Goal: Task Accomplishment & Management: Use online tool/utility

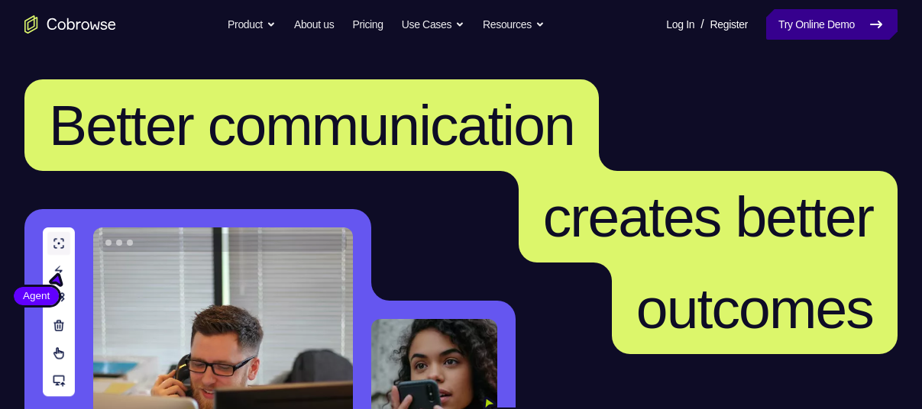
click at [804, 24] on link "Try Online Demo" at bounding box center [831, 24] width 131 height 31
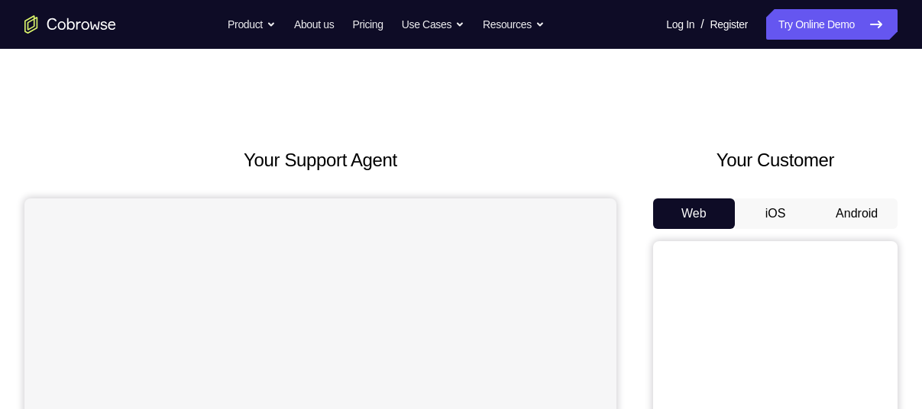
click at [850, 209] on button "Android" at bounding box center [856, 214] width 82 height 31
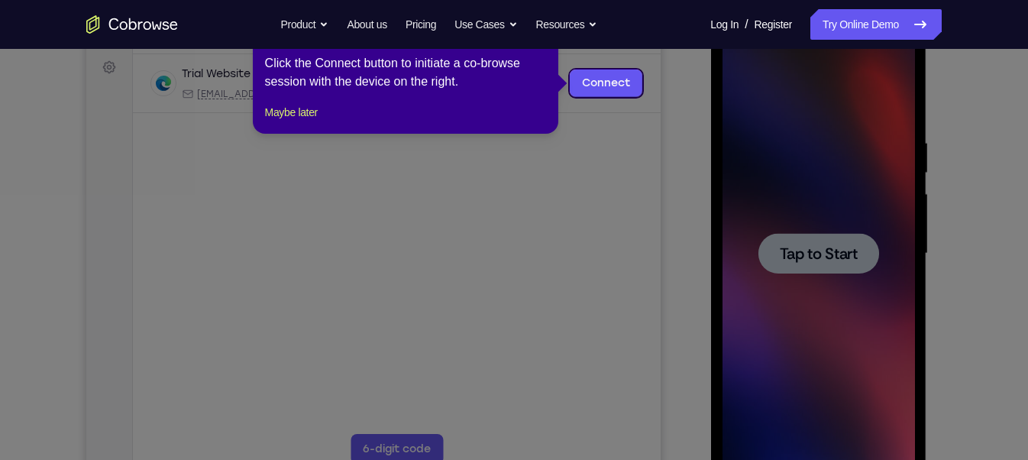
click at [847, 247] on icon at bounding box center [520, 230] width 1041 height 460
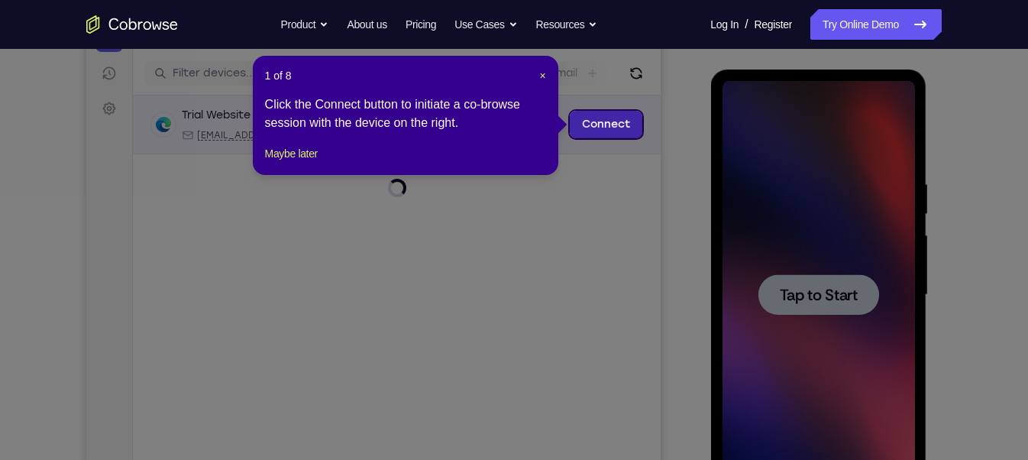
scroll to position [182, 0]
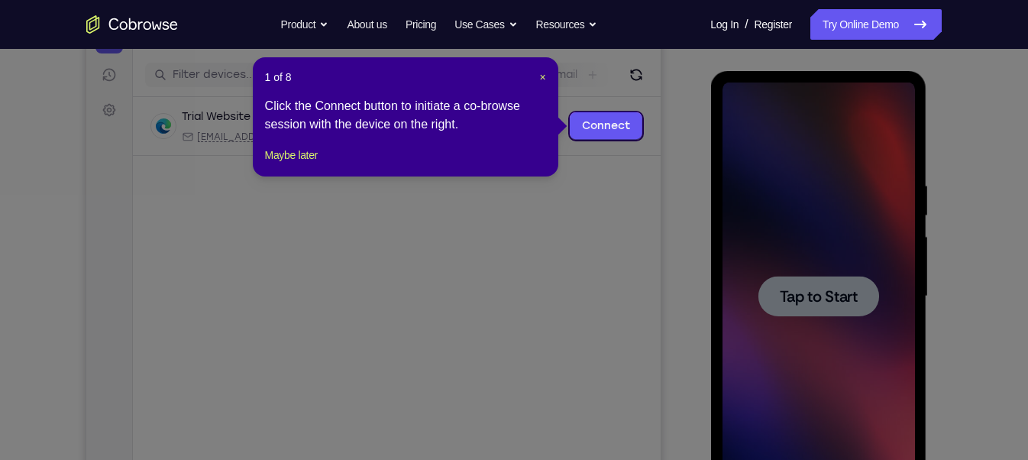
click at [538, 81] on header "1 of 8 ×" at bounding box center [405, 76] width 281 height 15
drag, startPoint x: 538, startPoint y: 77, endPoint x: 460, endPoint y: 66, distance: 79.5
click at [539, 77] on span "×" at bounding box center [542, 77] width 6 height 12
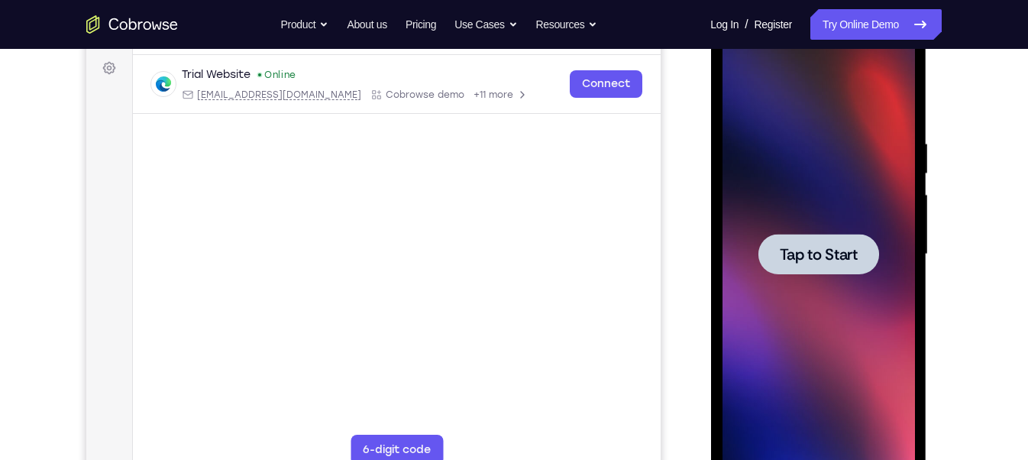
scroll to position [224, 0]
click at [775, 258] on div at bounding box center [817, 253] width 121 height 40
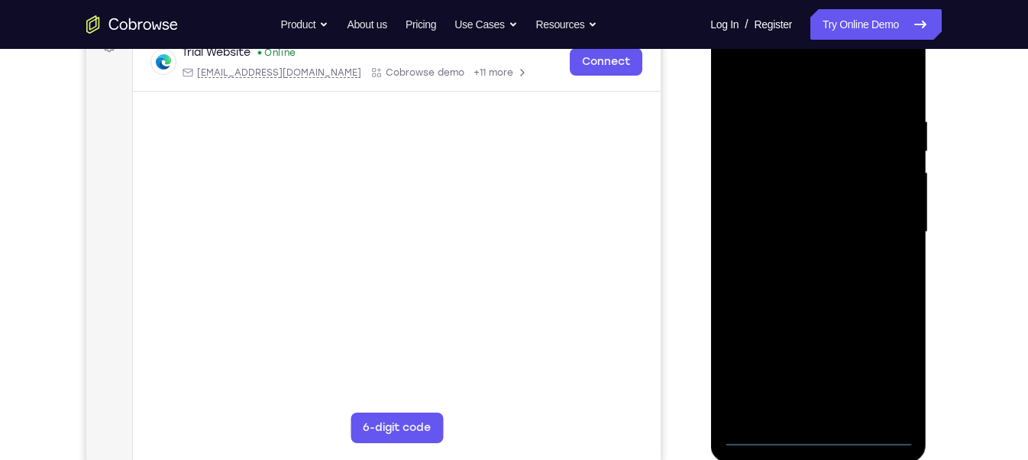
scroll to position [244, 0]
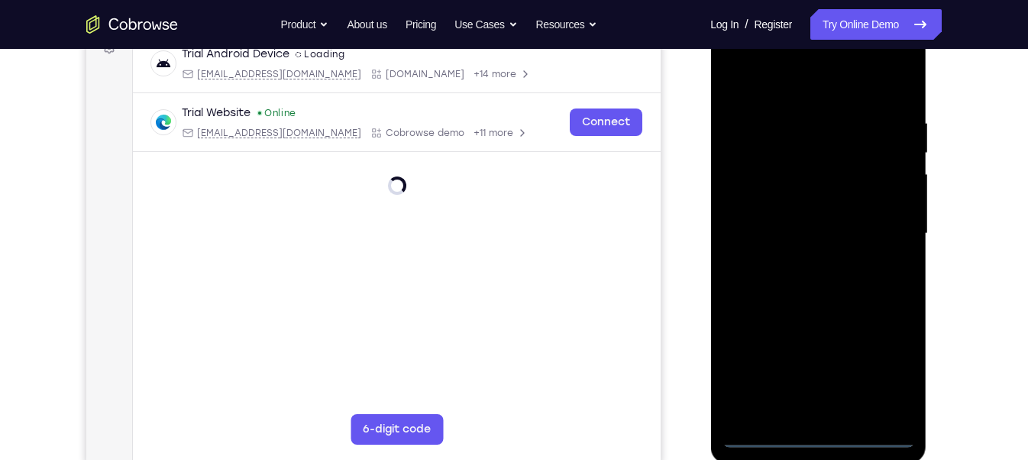
click at [818, 408] on div at bounding box center [818, 234] width 192 height 428
click at [883, 372] on div at bounding box center [818, 234] width 192 height 428
click at [813, 82] on div at bounding box center [818, 234] width 192 height 428
click at [889, 228] on div at bounding box center [818, 234] width 192 height 428
click at [802, 260] on div at bounding box center [818, 234] width 192 height 428
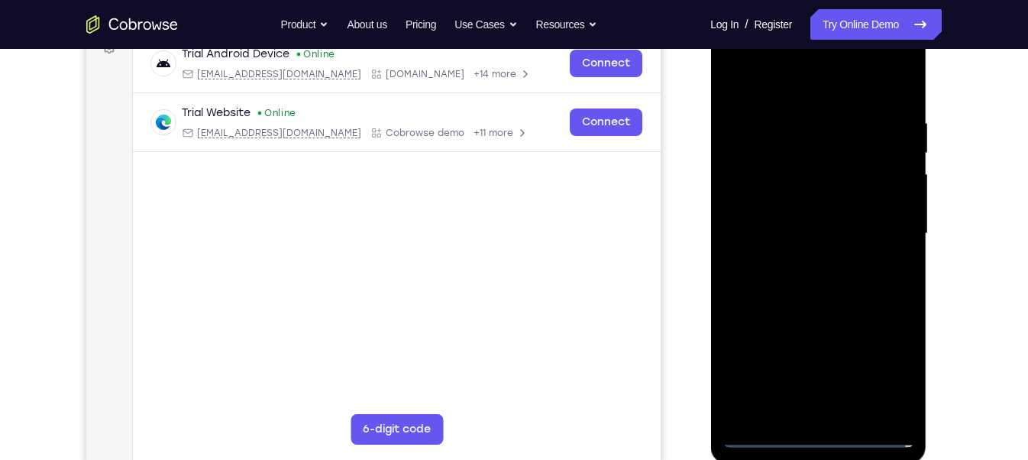
click at [778, 217] on div at bounding box center [818, 234] width 192 height 428
click at [778, 194] on div at bounding box center [818, 234] width 192 height 428
click at [762, 236] on div at bounding box center [818, 234] width 192 height 428
click at [760, 286] on div at bounding box center [818, 234] width 192 height 428
click at [764, 278] on div at bounding box center [818, 234] width 192 height 428
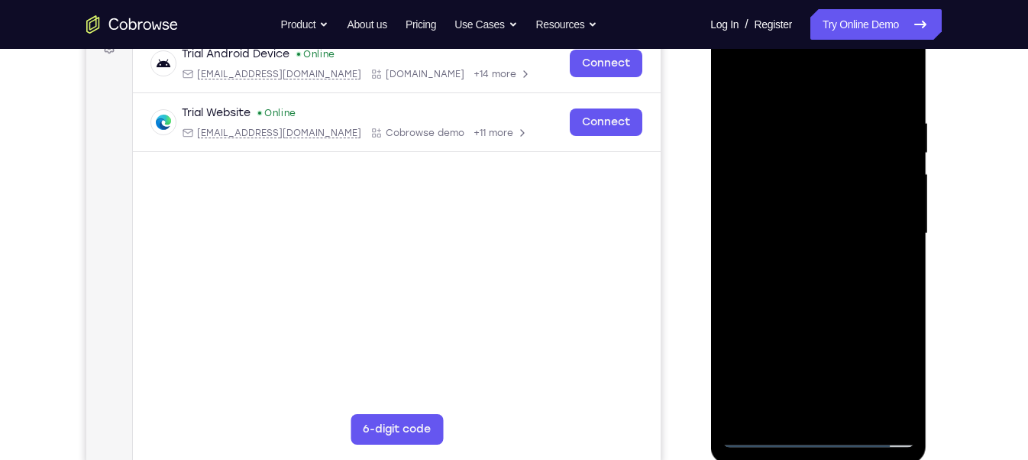
click at [877, 302] on div at bounding box center [818, 234] width 192 height 428
click at [897, 301] on div at bounding box center [818, 234] width 192 height 428
click at [904, 394] on div at bounding box center [818, 234] width 192 height 428
click at [900, 300] on div at bounding box center [818, 234] width 192 height 428
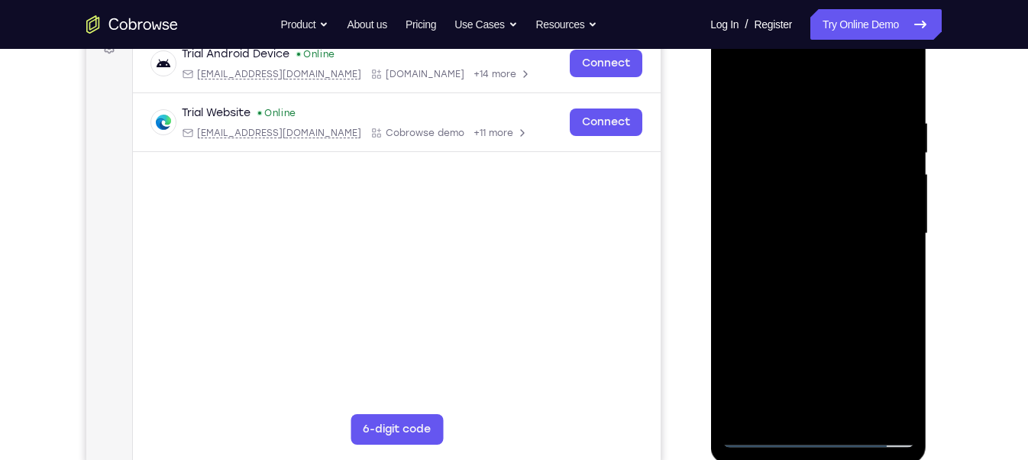
click at [900, 300] on div at bounding box center [818, 234] width 192 height 428
click at [856, 408] on div at bounding box center [818, 234] width 192 height 428
click at [835, 319] on div at bounding box center [818, 234] width 192 height 428
click at [824, 210] on div at bounding box center [818, 234] width 192 height 428
click at [903, 383] on div at bounding box center [818, 234] width 192 height 428
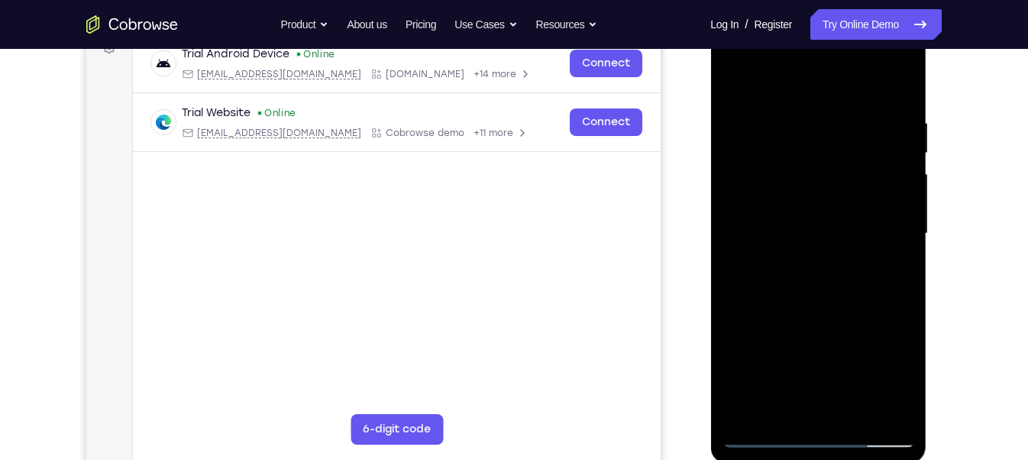
click at [909, 386] on div at bounding box center [818, 234] width 192 height 428
click at [890, 271] on div at bounding box center [818, 234] width 192 height 428
click at [737, 84] on div at bounding box center [818, 234] width 192 height 428
click at [740, 79] on div at bounding box center [818, 234] width 192 height 428
click at [804, 115] on div at bounding box center [818, 234] width 192 height 428
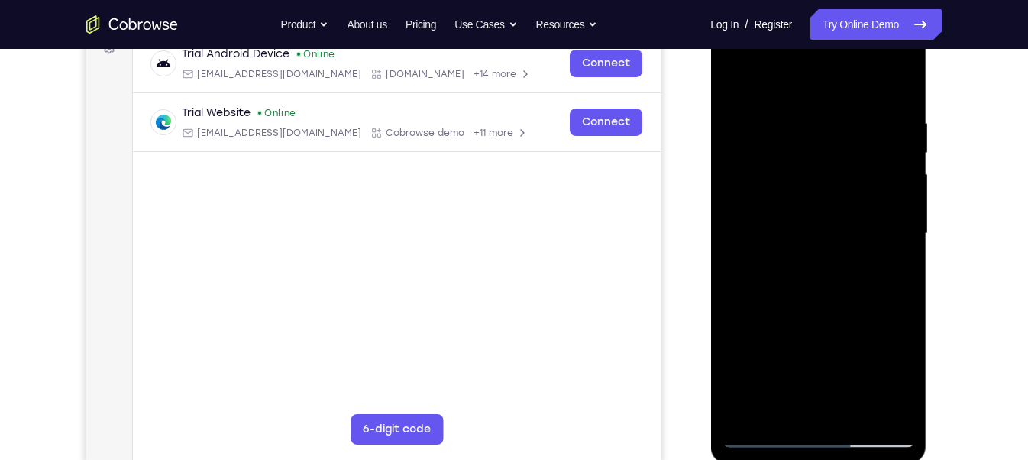
click at [877, 408] on div at bounding box center [818, 234] width 192 height 428
click at [893, 300] on div at bounding box center [818, 234] width 192 height 428
click at [897, 260] on div at bounding box center [818, 234] width 192 height 428
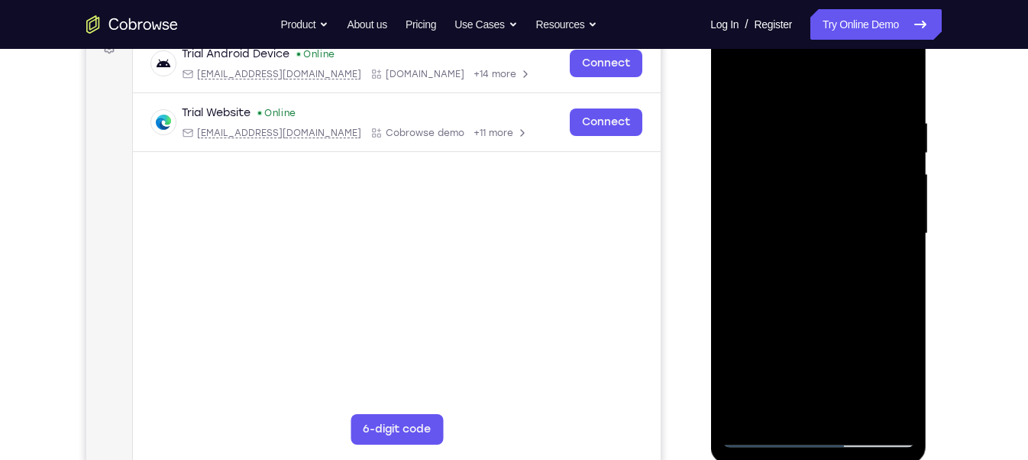
click at [897, 260] on div at bounding box center [818, 234] width 192 height 428
click at [878, 408] on div at bounding box center [818, 234] width 192 height 428
click at [888, 238] on div at bounding box center [818, 234] width 192 height 428
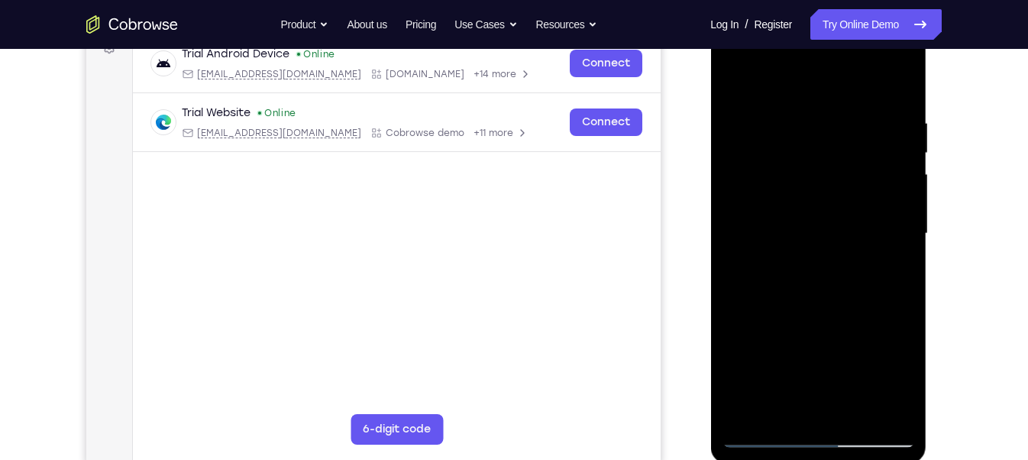
click at [888, 238] on div at bounding box center [818, 234] width 192 height 428
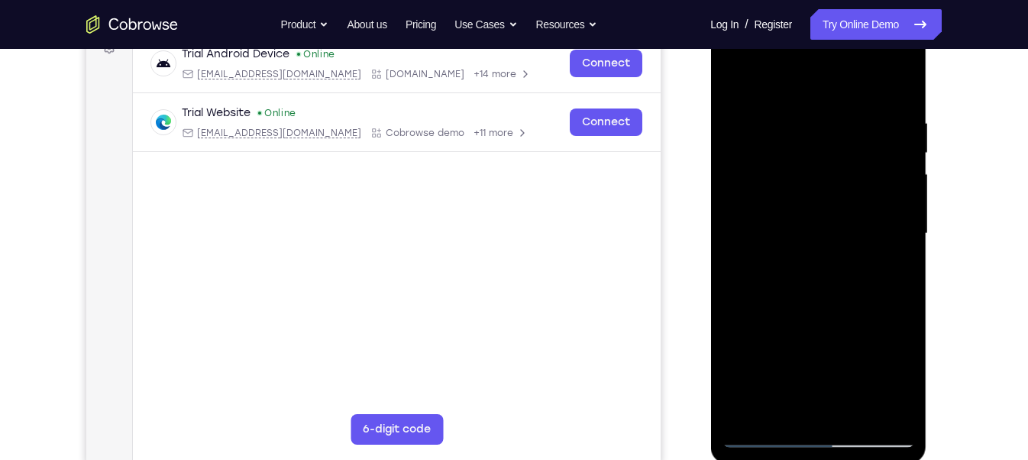
click at [888, 238] on div at bounding box center [818, 234] width 192 height 428
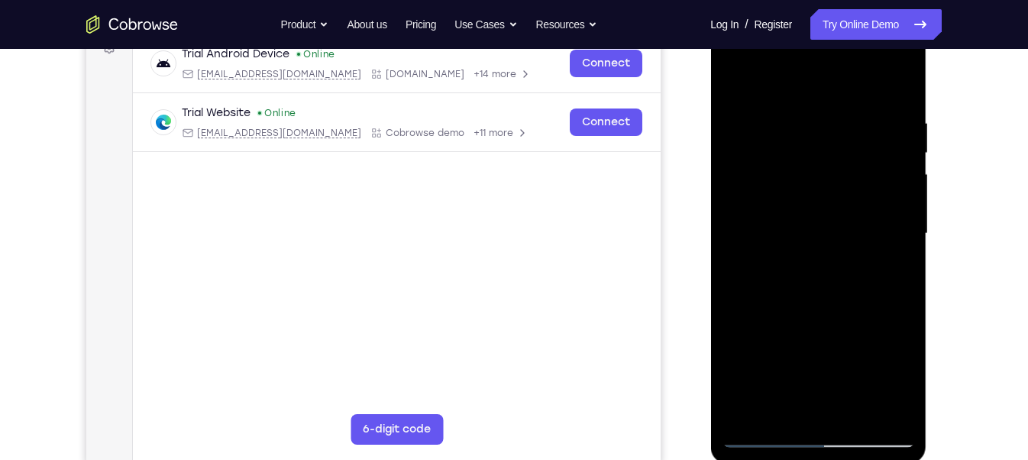
click at [888, 238] on div at bounding box center [818, 234] width 192 height 428
click at [888, 212] on div at bounding box center [818, 234] width 192 height 428
drag, startPoint x: 888, startPoint y: 212, endPoint x: 802, endPoint y: 199, distance: 87.2
click at [802, 199] on div at bounding box center [818, 234] width 192 height 428
drag, startPoint x: 895, startPoint y: 215, endPoint x: 806, endPoint y: 215, distance: 89.3
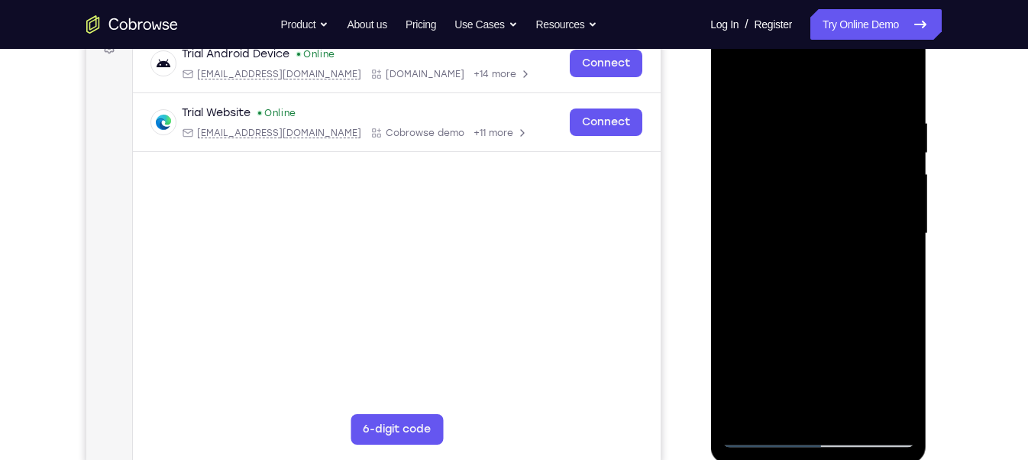
click at [806, 215] on div at bounding box center [818, 234] width 192 height 428
click at [893, 211] on div at bounding box center [818, 234] width 192 height 428
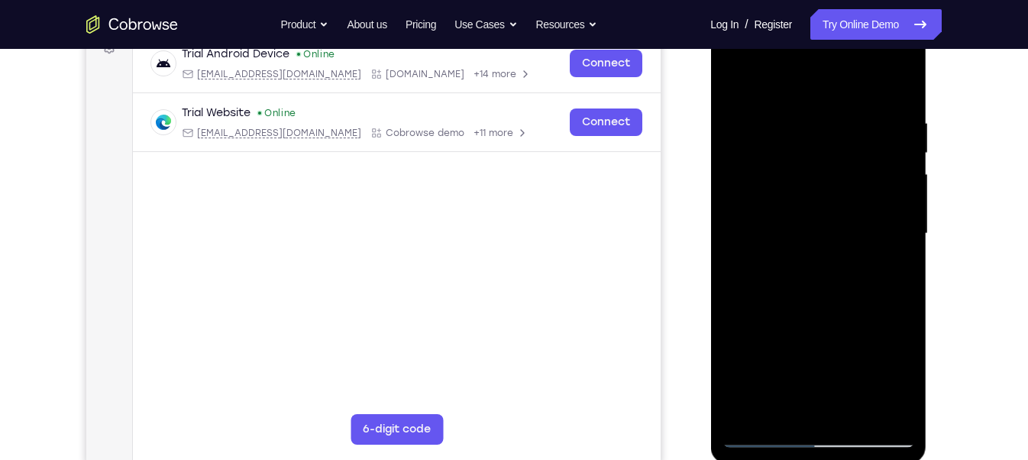
click at [893, 211] on div at bounding box center [818, 234] width 192 height 428
drag, startPoint x: 893, startPoint y: 211, endPoint x: 837, endPoint y: 221, distance: 57.2
click at [837, 221] on div at bounding box center [818, 234] width 192 height 428
click at [893, 226] on div at bounding box center [818, 234] width 192 height 428
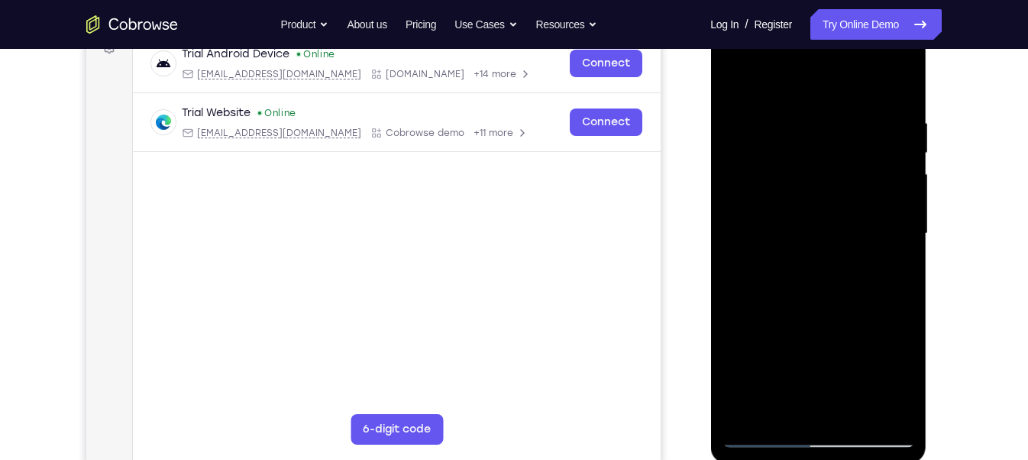
click at [893, 226] on div at bounding box center [818, 234] width 192 height 428
click at [902, 84] on div at bounding box center [818, 234] width 192 height 428
click at [902, 83] on div at bounding box center [818, 234] width 192 height 428
drag, startPoint x: 775, startPoint y: 118, endPoint x: 780, endPoint y: 157, distance: 39.2
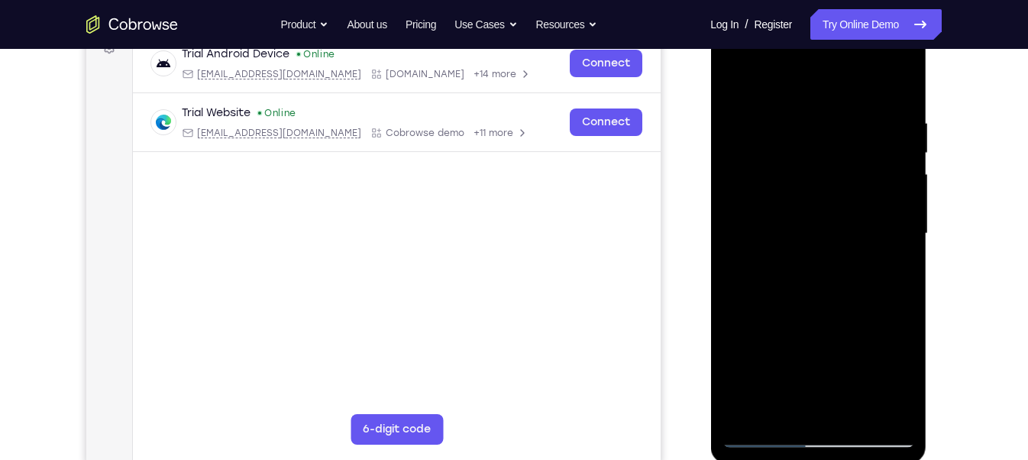
click at [780, 157] on div at bounding box center [818, 234] width 192 height 428
click at [742, 178] on div at bounding box center [818, 234] width 192 height 428
click at [769, 302] on div at bounding box center [818, 234] width 192 height 428
drag, startPoint x: 800, startPoint y: 308, endPoint x: 786, endPoint y: 232, distance: 77.6
click at [786, 232] on div at bounding box center [818, 234] width 192 height 428
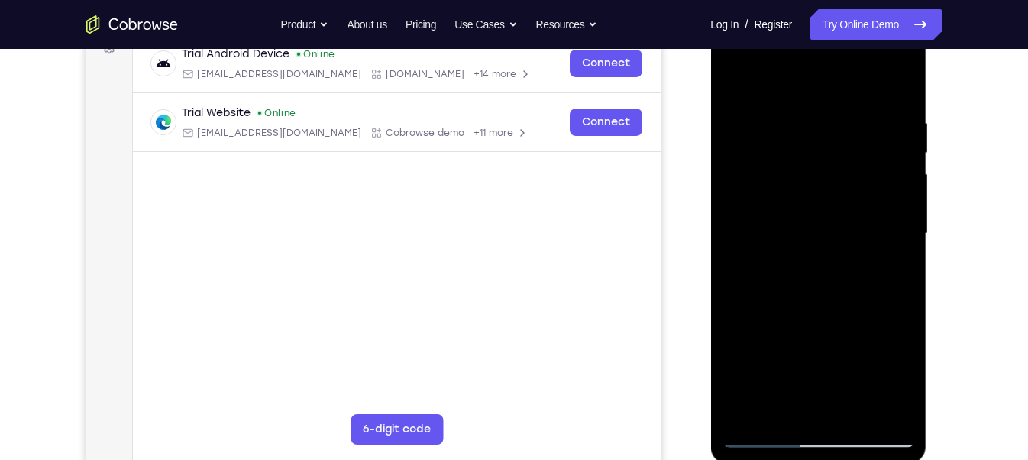
click at [785, 353] on div at bounding box center [818, 234] width 192 height 428
drag, startPoint x: 859, startPoint y: 143, endPoint x: 860, endPoint y: 194, distance: 51.2
click at [860, 194] on div at bounding box center [818, 234] width 192 height 428
click at [735, 77] on div at bounding box center [818, 234] width 192 height 428
click at [736, 79] on div at bounding box center [818, 234] width 192 height 428
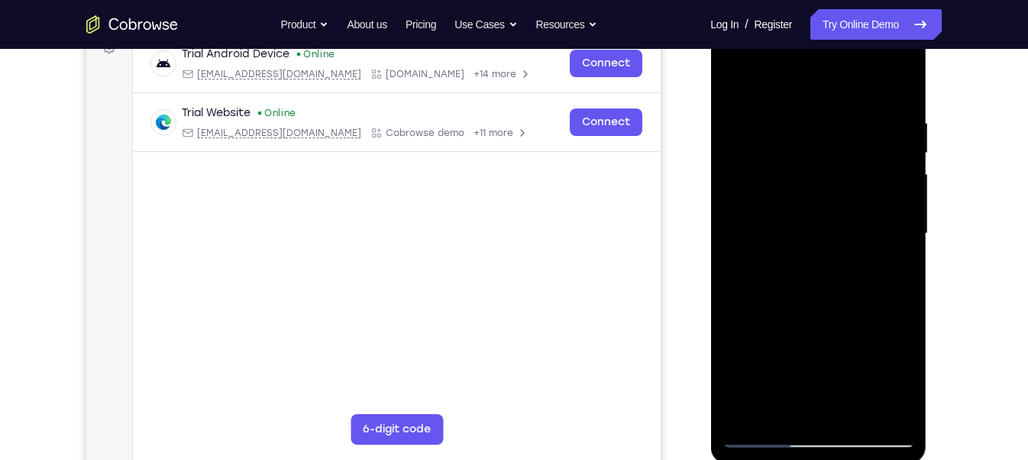
click at [736, 79] on div at bounding box center [818, 234] width 192 height 428
click at [744, 408] on div at bounding box center [818, 234] width 192 height 428
drag, startPoint x: 812, startPoint y: 206, endPoint x: 812, endPoint y: 319, distance: 113.0
click at [812, 319] on div at bounding box center [818, 234] width 192 height 428
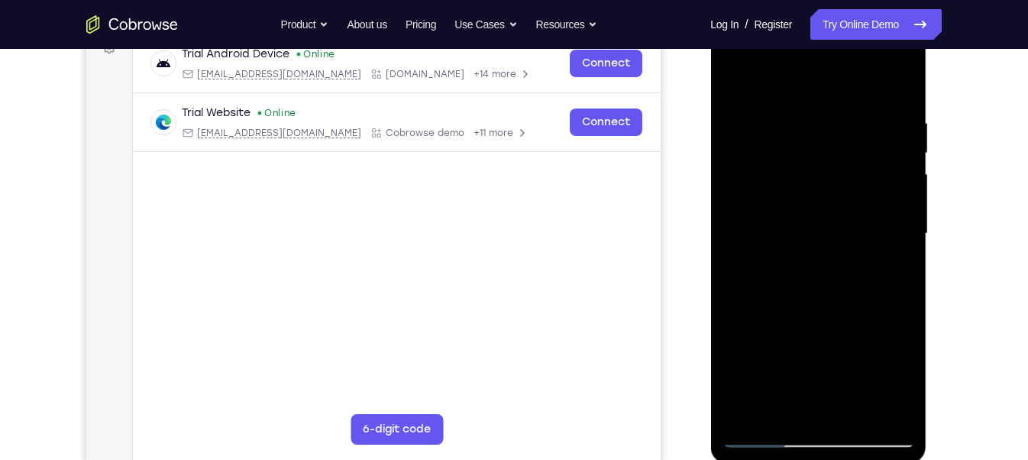
click at [793, 105] on div at bounding box center [818, 234] width 192 height 428
click at [887, 190] on div at bounding box center [818, 234] width 192 height 428
click at [894, 157] on div at bounding box center [818, 234] width 192 height 428
drag, startPoint x: 894, startPoint y: 157, endPoint x: 799, endPoint y: 170, distance: 96.4
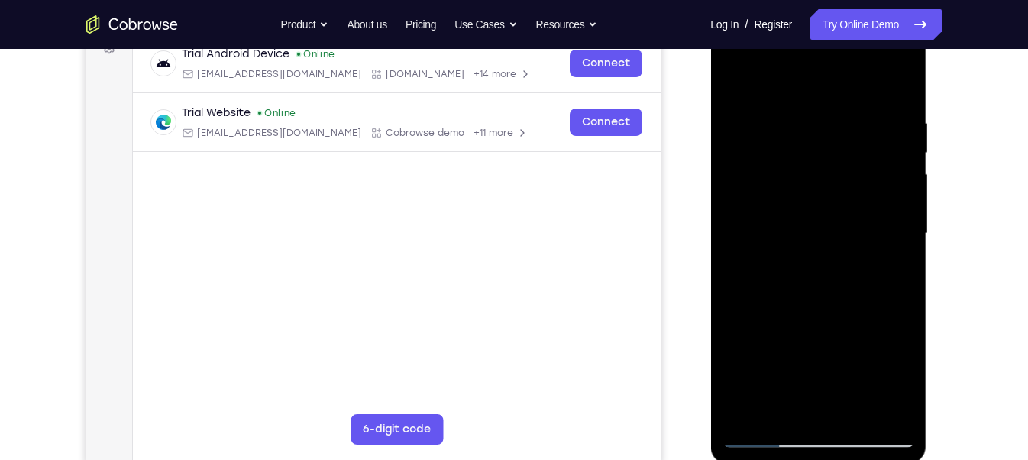
click at [799, 170] on div at bounding box center [818, 234] width 192 height 428
drag, startPoint x: 892, startPoint y: 210, endPoint x: 776, endPoint y: 231, distance: 117.1
click at [776, 231] on div at bounding box center [818, 234] width 192 height 428
click at [895, 203] on div at bounding box center [818, 234] width 192 height 428
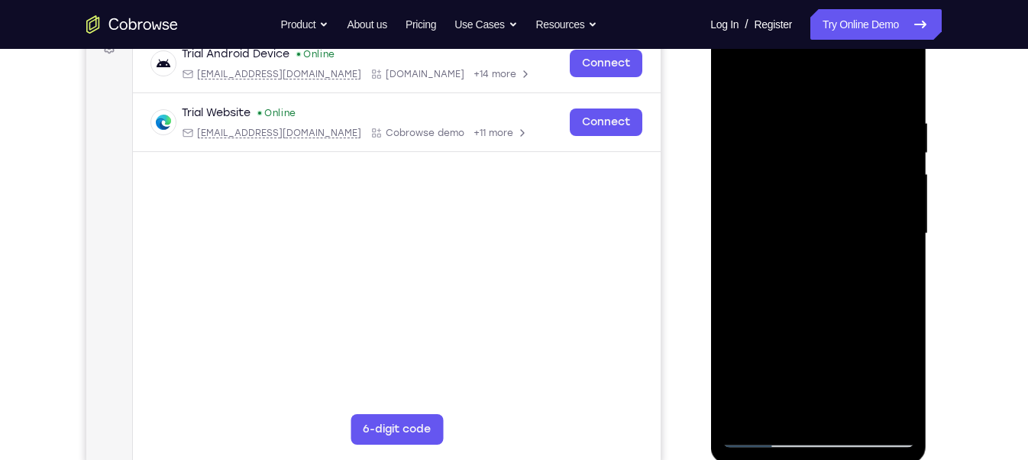
click at [895, 203] on div at bounding box center [818, 234] width 192 height 428
click at [897, 200] on div at bounding box center [818, 234] width 192 height 428
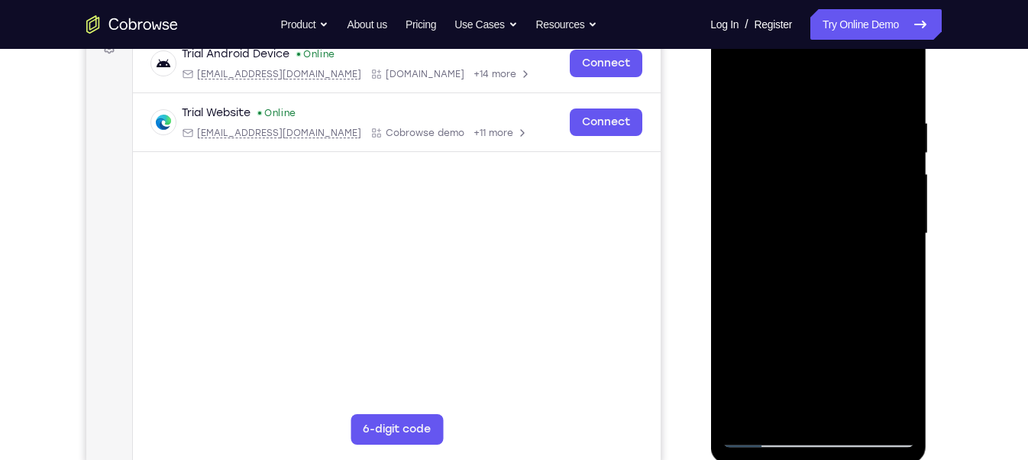
drag, startPoint x: 867, startPoint y: 217, endPoint x: 763, endPoint y: 222, distance: 104.7
click at [763, 222] on div at bounding box center [818, 234] width 192 height 428
click at [896, 228] on div at bounding box center [818, 234] width 192 height 428
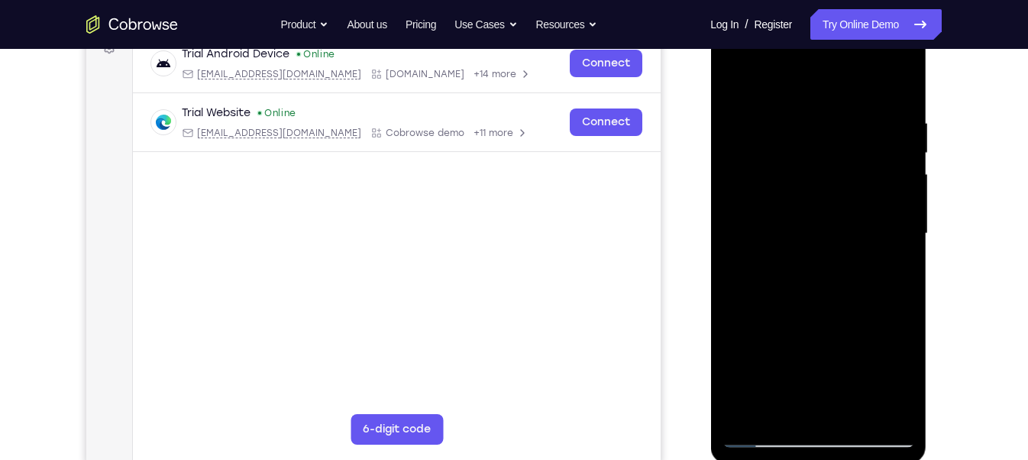
drag, startPoint x: 896, startPoint y: 228, endPoint x: 798, endPoint y: 221, distance: 98.0
click at [798, 221] on div at bounding box center [818, 234] width 192 height 428
drag, startPoint x: 893, startPoint y: 207, endPoint x: 810, endPoint y: 212, distance: 83.4
click at [810, 212] on div at bounding box center [818, 234] width 192 height 428
click at [887, 190] on div at bounding box center [818, 234] width 192 height 428
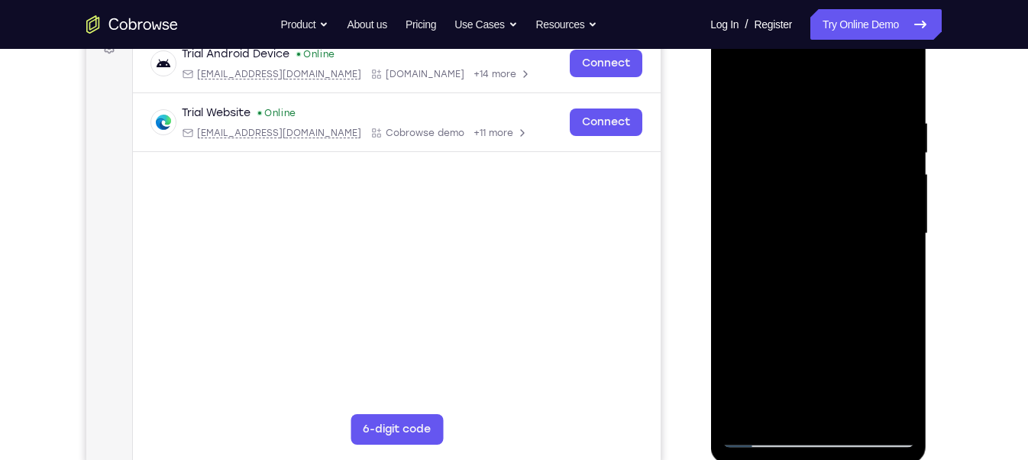
click at [887, 190] on div at bounding box center [818, 234] width 192 height 428
click at [896, 183] on div at bounding box center [818, 234] width 192 height 428
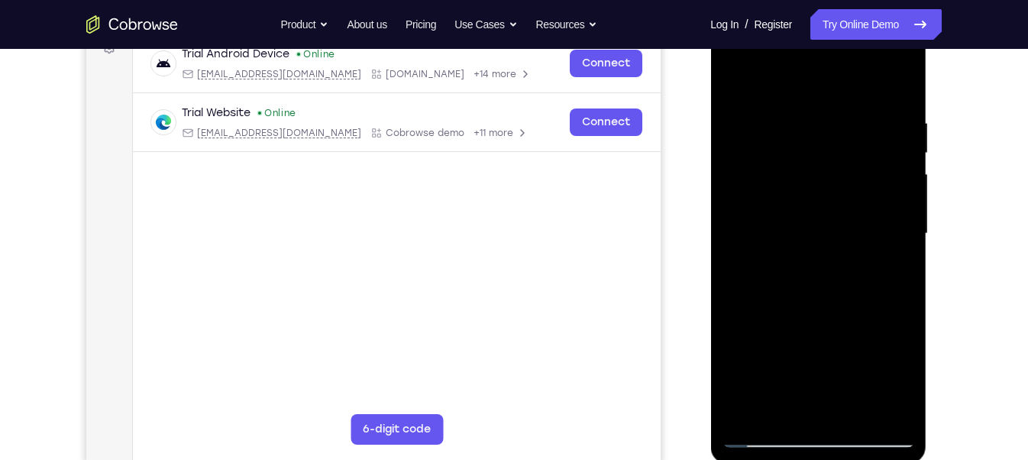
click at [896, 183] on div at bounding box center [818, 234] width 192 height 428
click at [893, 79] on div at bounding box center [818, 234] width 192 height 428
click at [902, 162] on div at bounding box center [818, 234] width 192 height 428
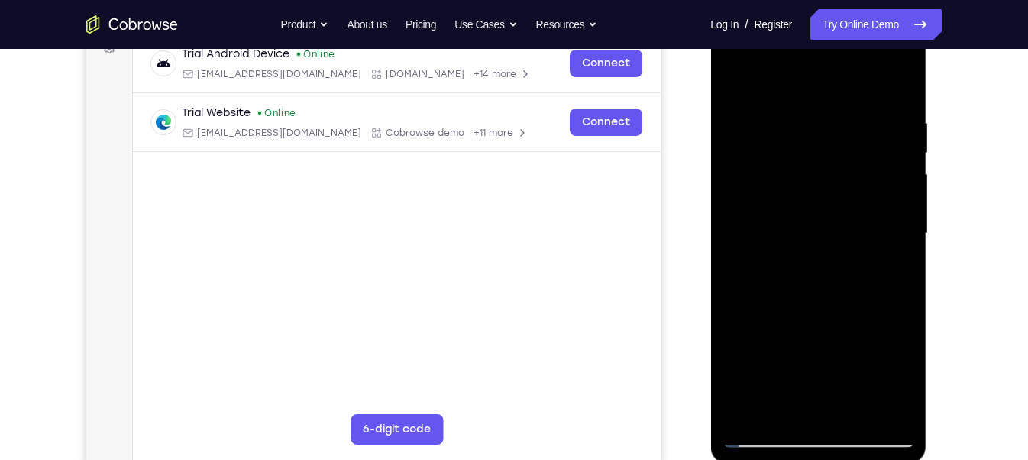
click at [902, 162] on div at bounding box center [818, 234] width 192 height 428
click at [873, 172] on div at bounding box center [818, 234] width 192 height 428
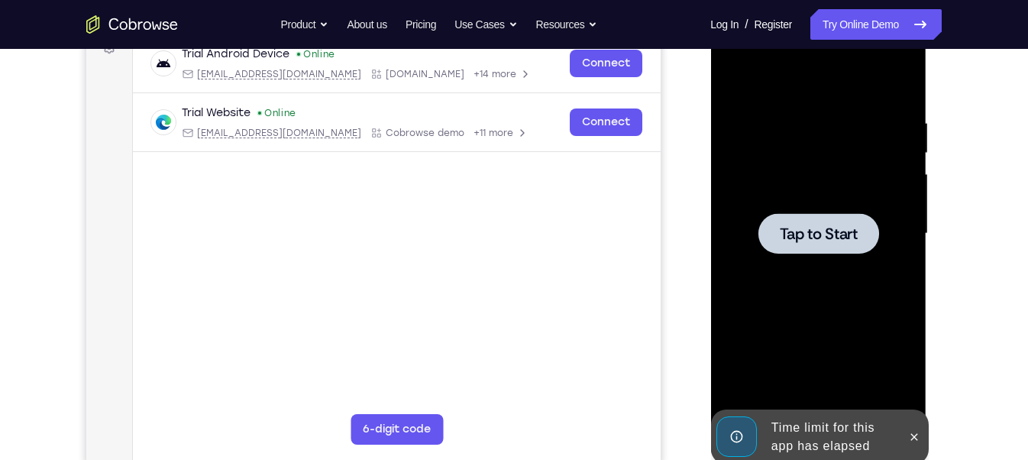
scroll to position [278, 0]
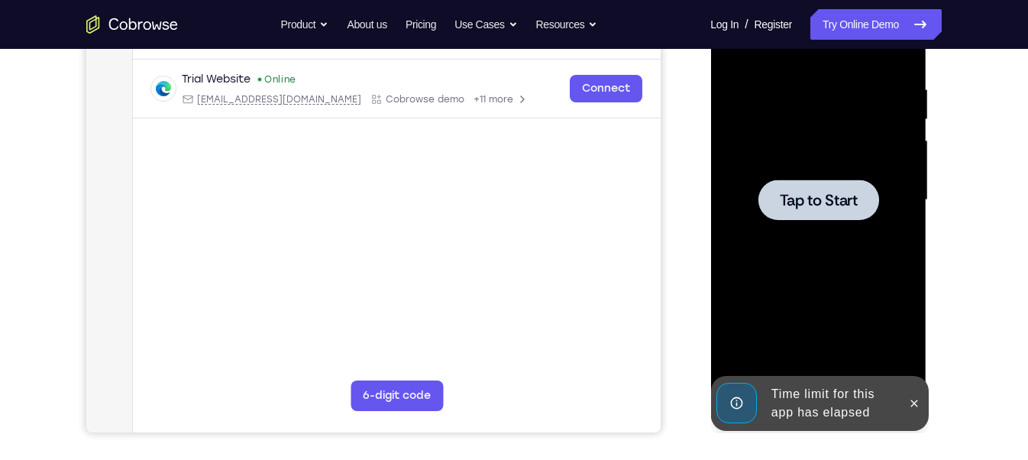
click at [873, 173] on div at bounding box center [818, 200] width 192 height 428
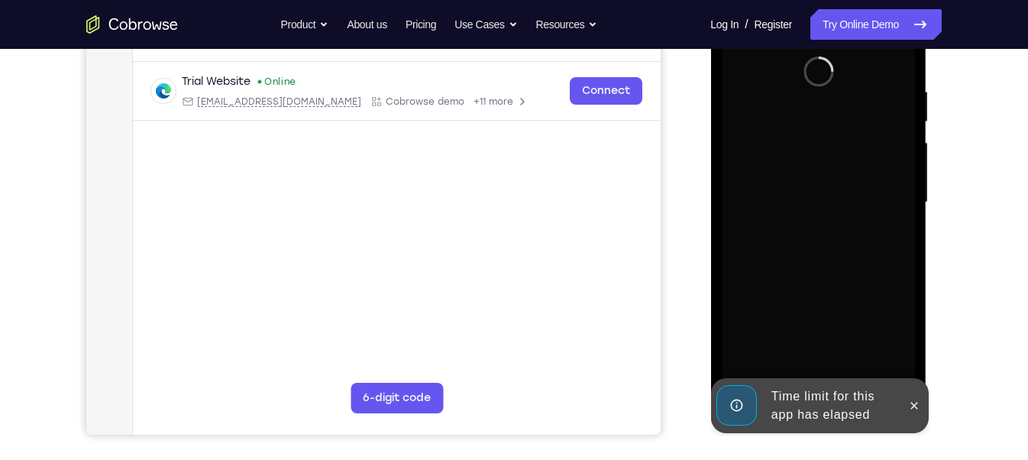
scroll to position [284, 0]
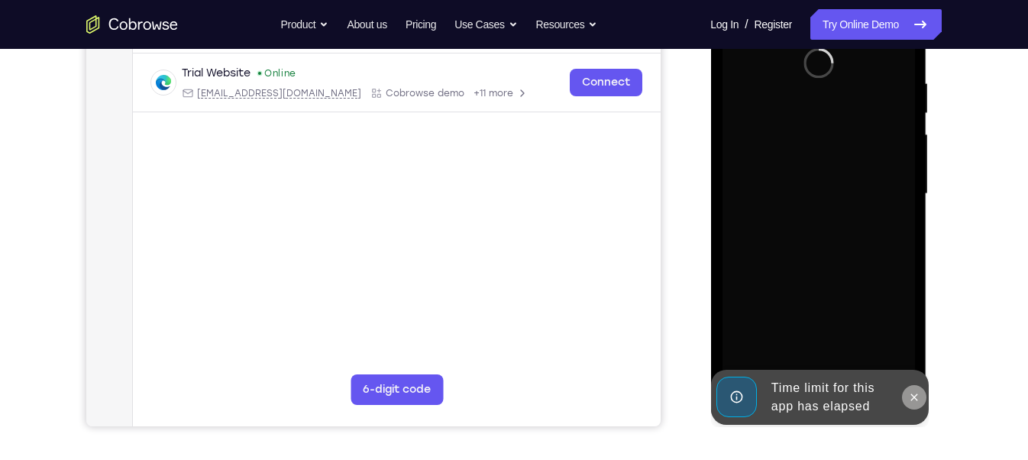
click at [910, 396] on icon at bounding box center [913, 397] width 12 height 12
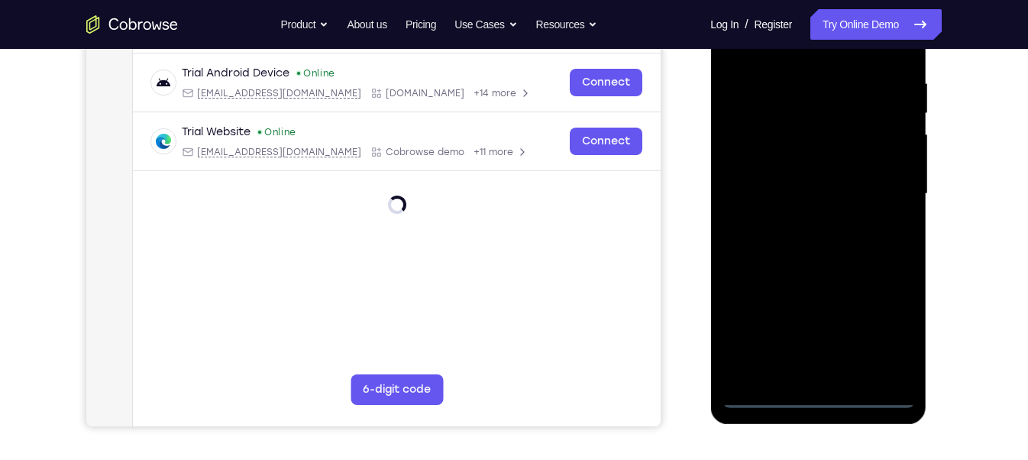
click at [817, 402] on div at bounding box center [818, 194] width 192 height 428
click at [898, 341] on div at bounding box center [818, 194] width 192 height 428
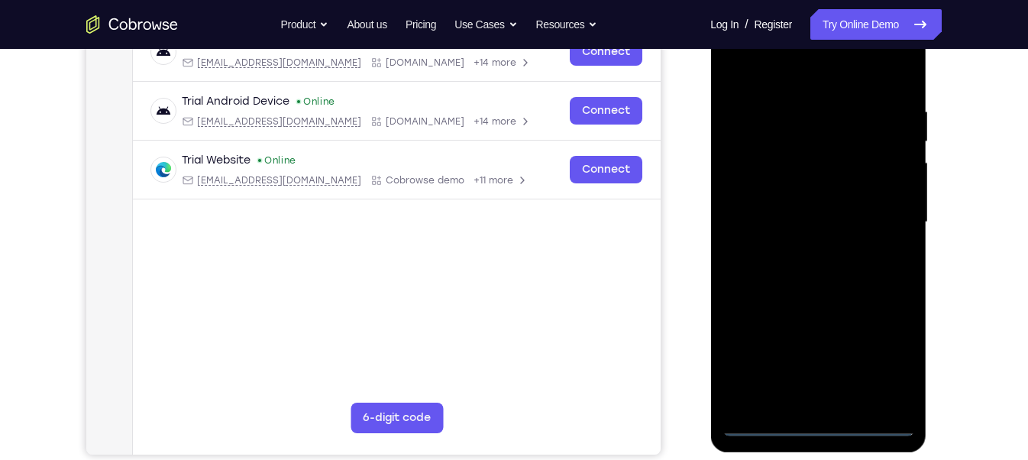
click at [793, 79] on div at bounding box center [818, 222] width 192 height 428
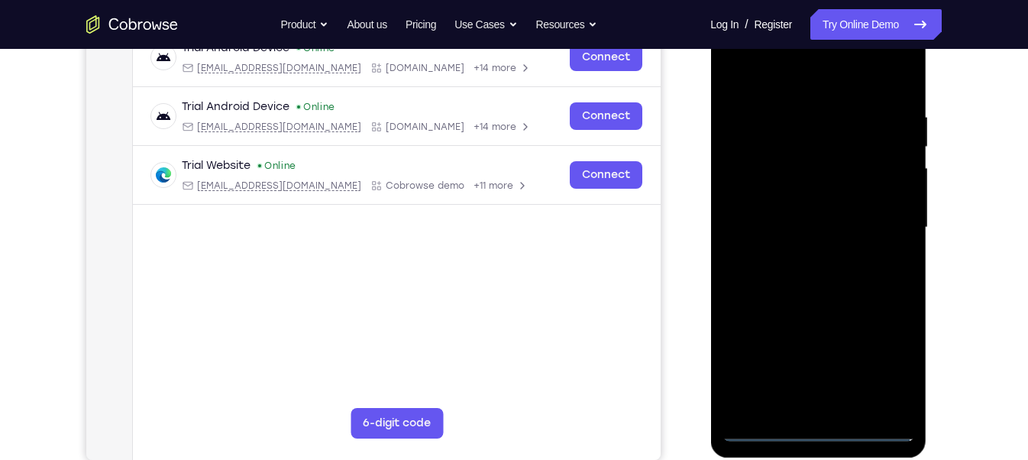
scroll to position [246, 0]
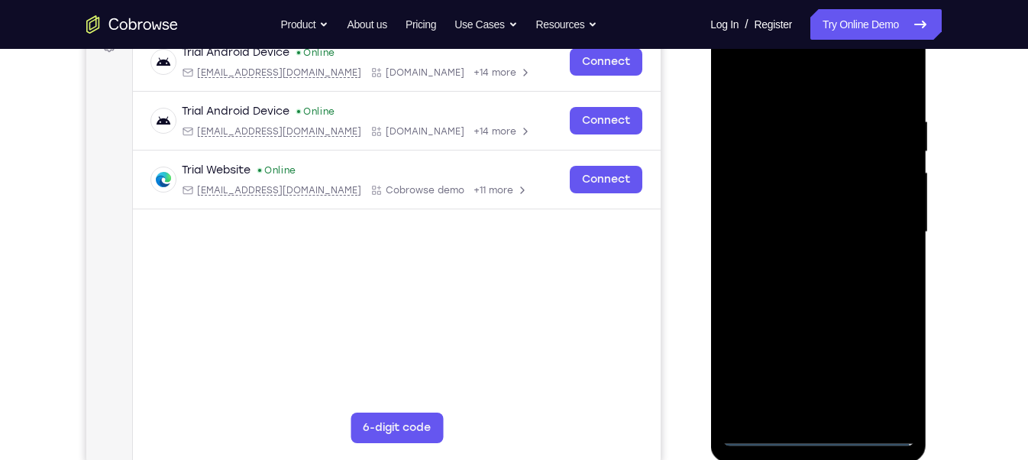
click at [880, 218] on div at bounding box center [818, 232] width 192 height 428
click at [803, 261] on div at bounding box center [818, 232] width 192 height 428
click at [754, 217] on div at bounding box center [818, 232] width 192 height 428
click at [778, 200] on div at bounding box center [818, 232] width 192 height 428
click at [771, 234] on div at bounding box center [818, 232] width 192 height 428
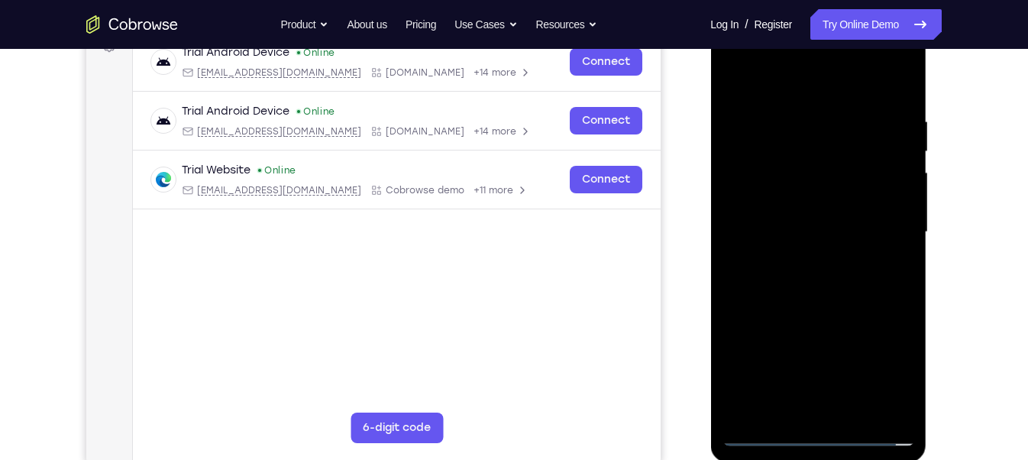
click at [793, 285] on div at bounding box center [818, 232] width 192 height 428
click at [884, 82] on div at bounding box center [818, 232] width 192 height 428
click at [818, 289] on div at bounding box center [818, 232] width 192 height 428
click at [822, 280] on div at bounding box center [818, 232] width 192 height 428
click at [817, 293] on div at bounding box center [818, 232] width 192 height 428
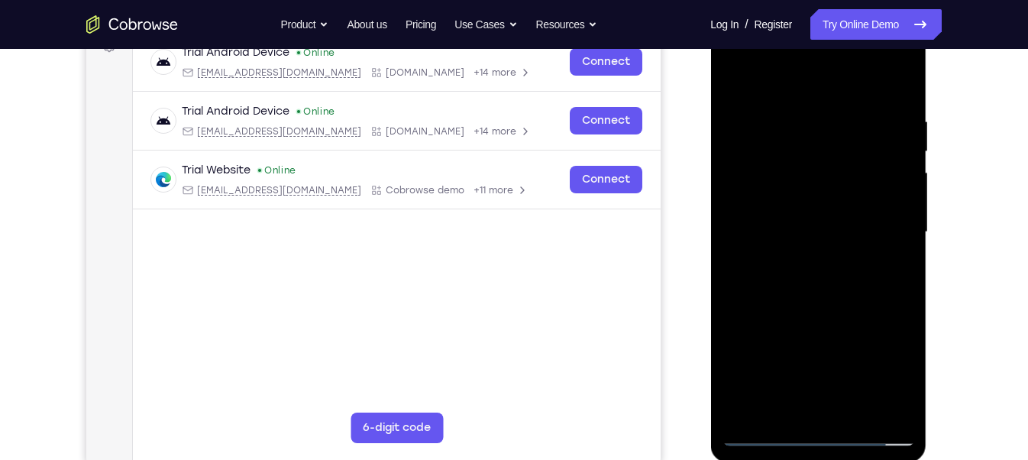
click at [792, 113] on div at bounding box center [818, 232] width 192 height 428
click at [906, 182] on div at bounding box center [818, 232] width 192 height 428
click at [873, 408] on div at bounding box center [818, 232] width 192 height 428
click at [907, 237] on div at bounding box center [818, 232] width 192 height 428
click at [907, 238] on div at bounding box center [818, 232] width 192 height 428
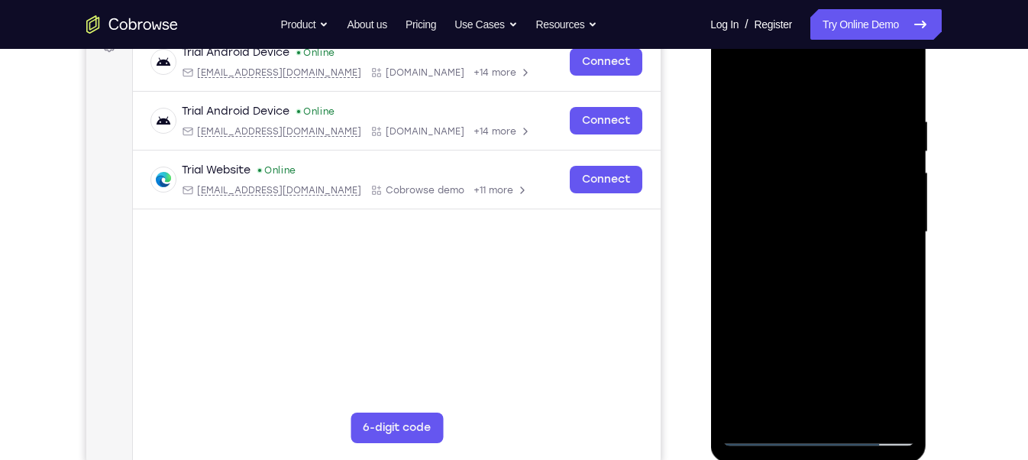
click at [907, 238] on div at bounding box center [818, 232] width 192 height 428
drag, startPoint x: 907, startPoint y: 238, endPoint x: 817, endPoint y: 237, distance: 90.1
click at [817, 237] on div at bounding box center [818, 232] width 192 height 428
click at [881, 174] on div at bounding box center [818, 232] width 192 height 428
click at [761, 408] on div at bounding box center [818, 232] width 192 height 428
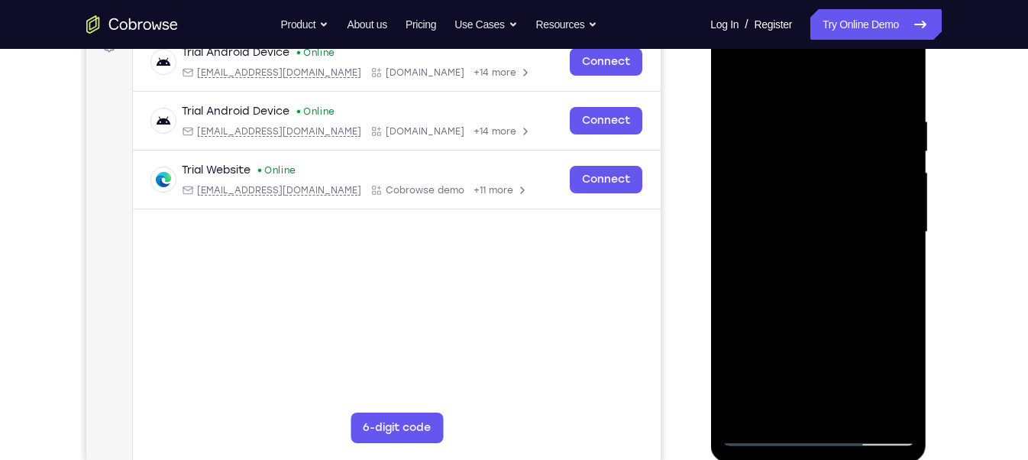
click at [905, 174] on div at bounding box center [818, 232] width 192 height 428
click at [895, 170] on div at bounding box center [818, 232] width 192 height 428
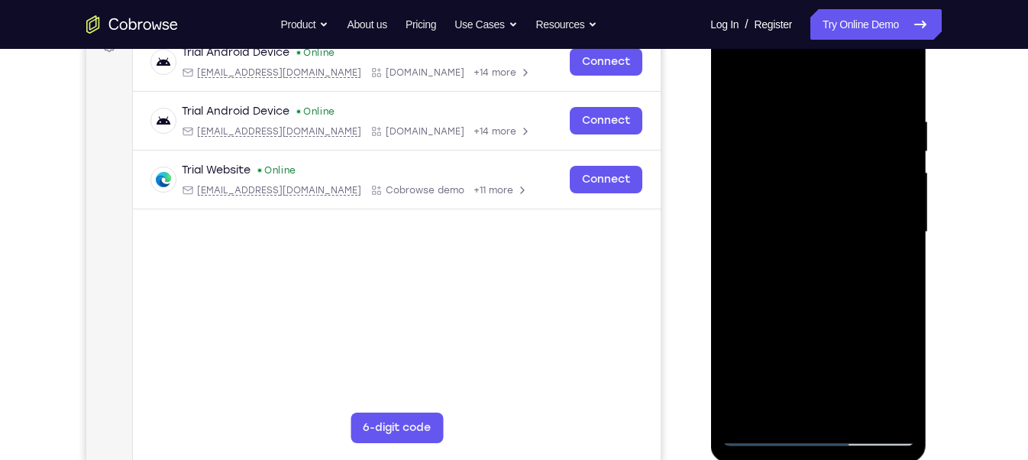
drag, startPoint x: 815, startPoint y: 176, endPoint x: 809, endPoint y: 242, distance: 66.0
click at [809, 242] on div at bounding box center [818, 232] width 192 height 428
click at [906, 239] on div at bounding box center [818, 232] width 192 height 428
click at [902, 240] on div at bounding box center [818, 232] width 192 height 428
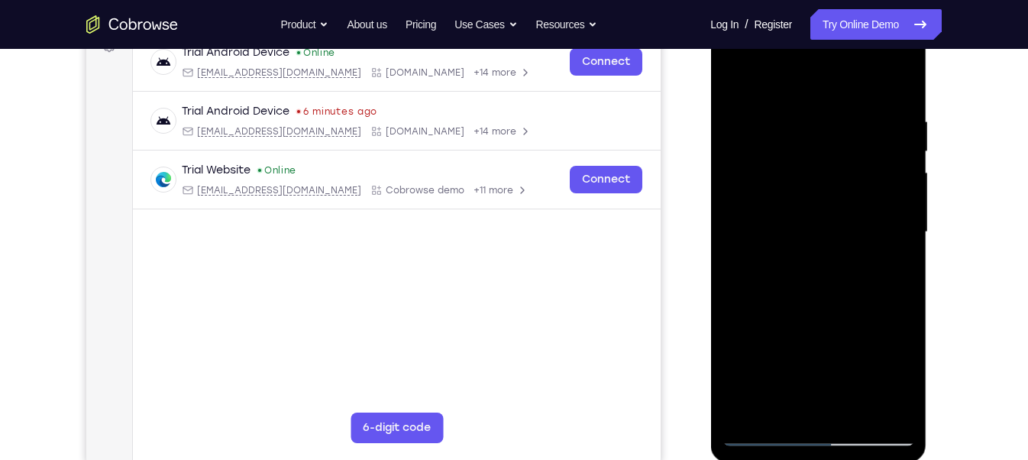
click at [907, 180] on div at bounding box center [818, 232] width 192 height 428
click at [905, 235] on div at bounding box center [818, 232] width 192 height 428
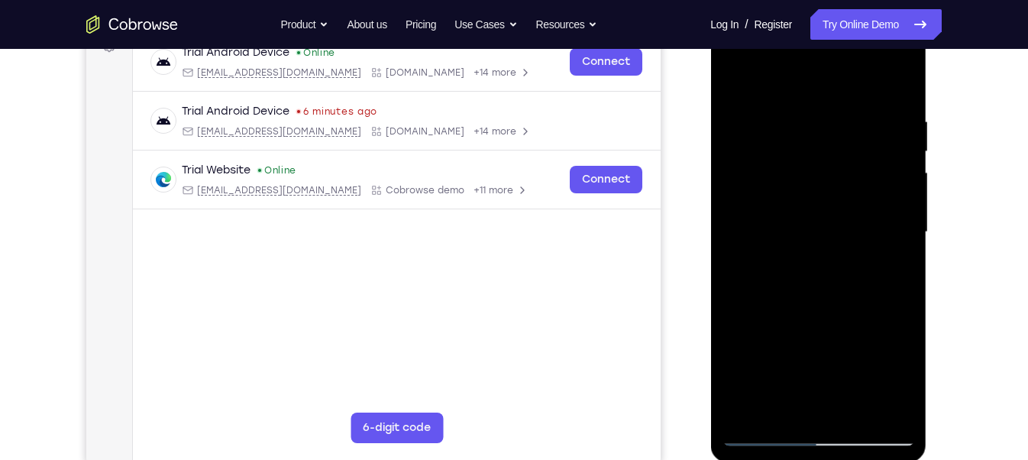
click at [905, 235] on div at bounding box center [818, 232] width 192 height 428
click at [897, 140] on div at bounding box center [818, 232] width 192 height 428
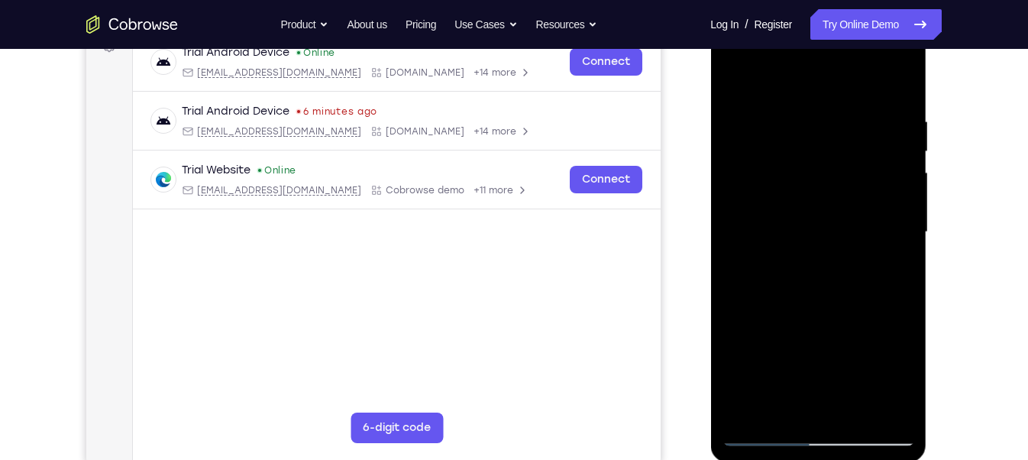
click at [903, 134] on div at bounding box center [818, 232] width 192 height 428
click at [751, 407] on div at bounding box center [818, 232] width 192 height 428
drag, startPoint x: 841, startPoint y: 158, endPoint x: 818, endPoint y: 322, distance: 165.9
click at [818, 322] on div at bounding box center [818, 232] width 192 height 428
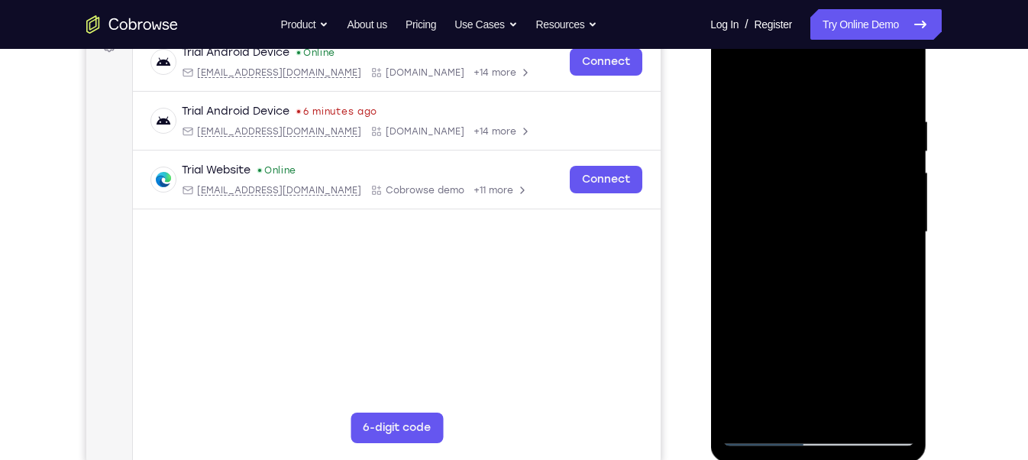
click at [847, 110] on div at bounding box center [818, 232] width 192 height 428
click at [907, 239] on div at bounding box center [818, 232] width 192 height 428
click at [897, 87] on div at bounding box center [818, 232] width 192 height 428
drag, startPoint x: 881, startPoint y: 111, endPoint x: 775, endPoint y: 121, distance: 106.6
click at [775, 121] on div at bounding box center [818, 232] width 192 height 428
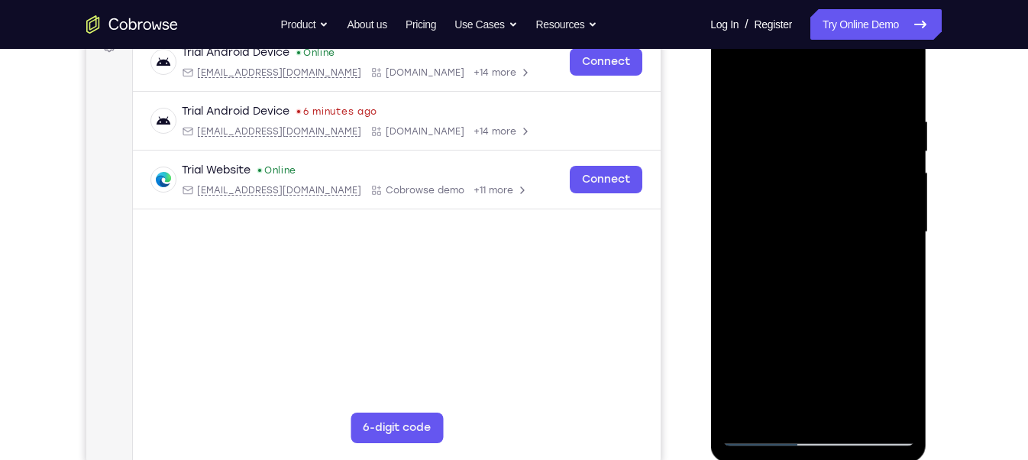
drag, startPoint x: 898, startPoint y: 122, endPoint x: 733, endPoint y: 121, distance: 164.9
click at [733, 121] on div at bounding box center [818, 232] width 192 height 428
drag, startPoint x: 872, startPoint y: 121, endPoint x: 776, endPoint y: 118, distance: 96.3
click at [776, 118] on div at bounding box center [818, 232] width 192 height 428
click at [808, 108] on div at bounding box center [818, 232] width 192 height 428
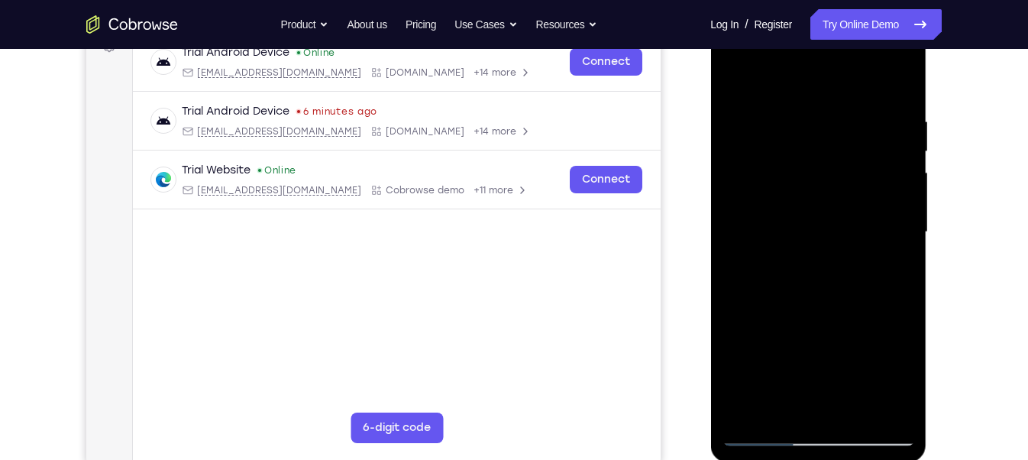
click at [896, 158] on div at bounding box center [818, 232] width 192 height 428
click at [899, 86] on div at bounding box center [818, 232] width 192 height 428
drag, startPoint x: 874, startPoint y: 110, endPoint x: 749, endPoint y: 121, distance: 125.7
click at [749, 121] on div at bounding box center [818, 232] width 192 height 428
drag, startPoint x: 885, startPoint y: 116, endPoint x: 751, endPoint y: 118, distance: 134.4
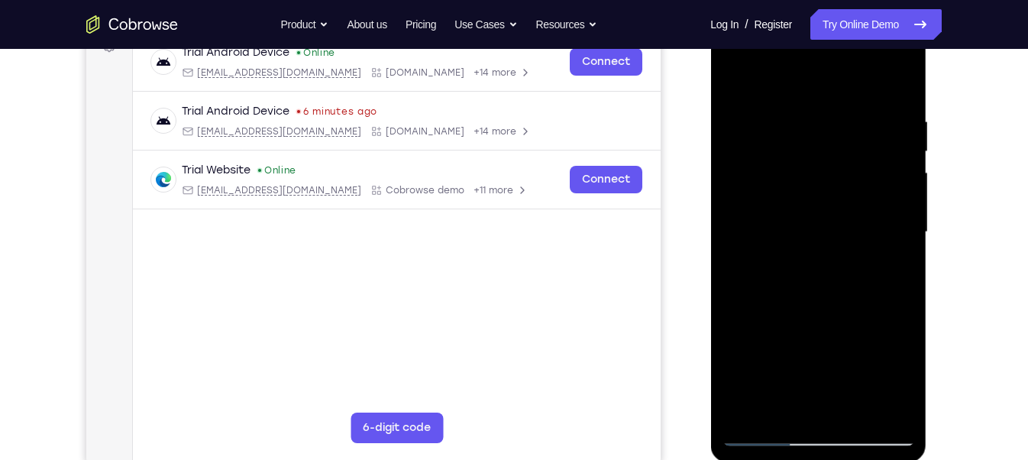
click at [751, 118] on div at bounding box center [818, 232] width 192 height 428
drag, startPoint x: 887, startPoint y: 116, endPoint x: 737, endPoint y: 102, distance: 151.0
click at [737, 102] on div at bounding box center [818, 232] width 192 height 428
click at [817, 115] on div at bounding box center [818, 232] width 192 height 428
click at [902, 86] on div at bounding box center [818, 232] width 192 height 428
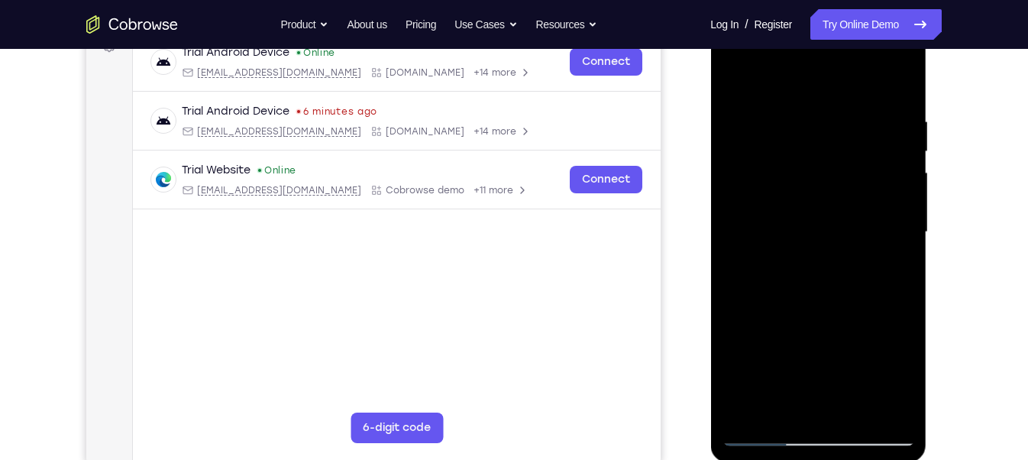
drag, startPoint x: 872, startPoint y: 115, endPoint x: 749, endPoint y: 113, distance: 122.9
click at [749, 113] on div at bounding box center [818, 232] width 192 height 428
drag, startPoint x: 887, startPoint y: 116, endPoint x: 775, endPoint y: 112, distance: 112.3
click at [775, 112] on div at bounding box center [818, 232] width 192 height 428
drag, startPoint x: 905, startPoint y: 111, endPoint x: 787, endPoint y: 104, distance: 117.8
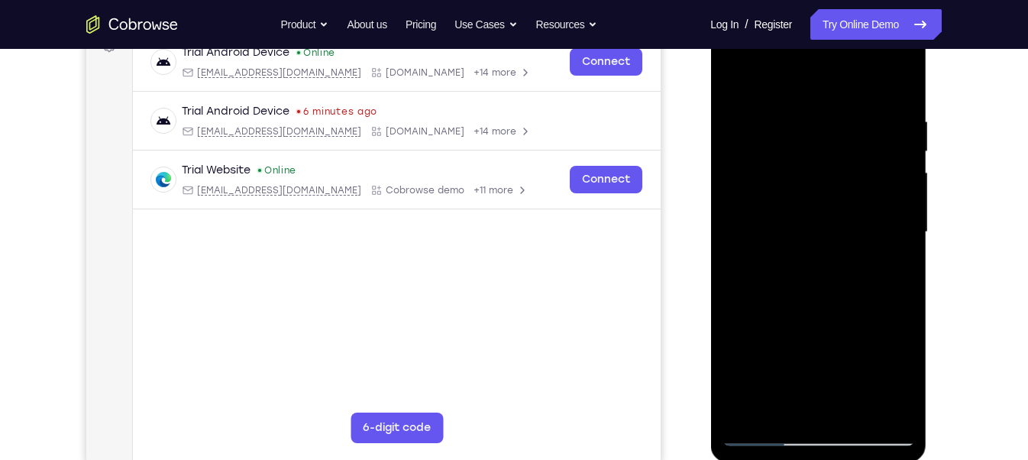
click at [787, 104] on div at bounding box center [818, 232] width 192 height 428
drag, startPoint x: 890, startPoint y: 110, endPoint x: 770, endPoint y: 111, distance: 120.6
click at [770, 111] on div at bounding box center [818, 232] width 192 height 428
drag, startPoint x: 875, startPoint y: 106, endPoint x: 735, endPoint y: 105, distance: 139.7
click at [735, 105] on div at bounding box center [818, 232] width 192 height 428
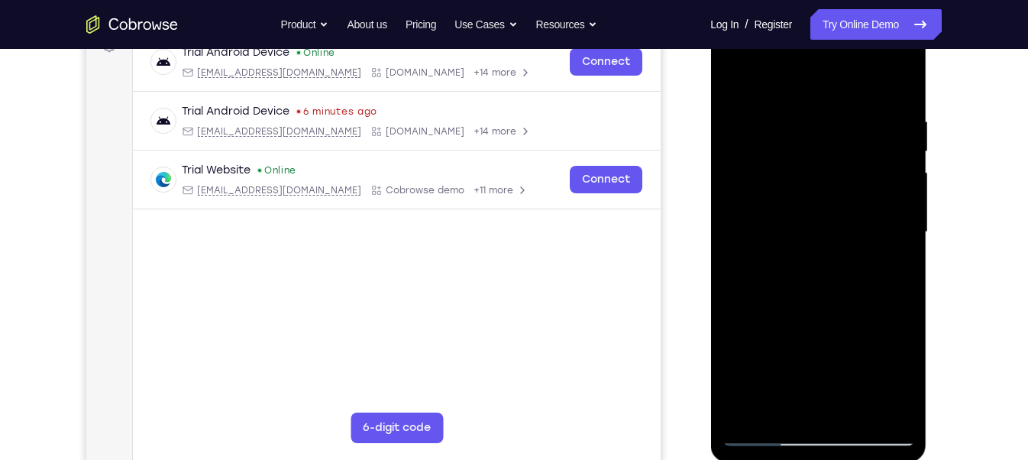
drag, startPoint x: 886, startPoint y: 110, endPoint x: 770, endPoint y: 111, distance: 116.1
click at [770, 111] on div at bounding box center [818, 232] width 192 height 428
click at [789, 119] on div at bounding box center [818, 232] width 192 height 428
click at [905, 176] on div at bounding box center [818, 232] width 192 height 428
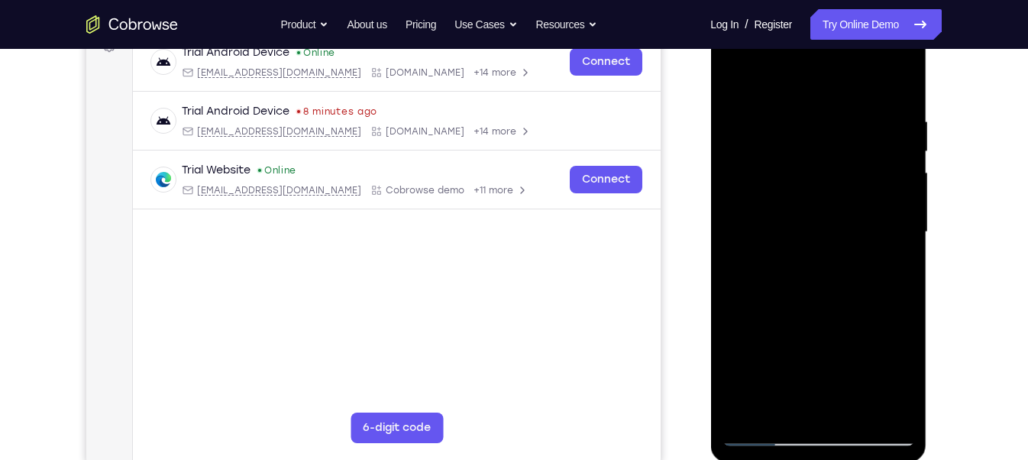
click at [905, 176] on div at bounding box center [818, 232] width 192 height 428
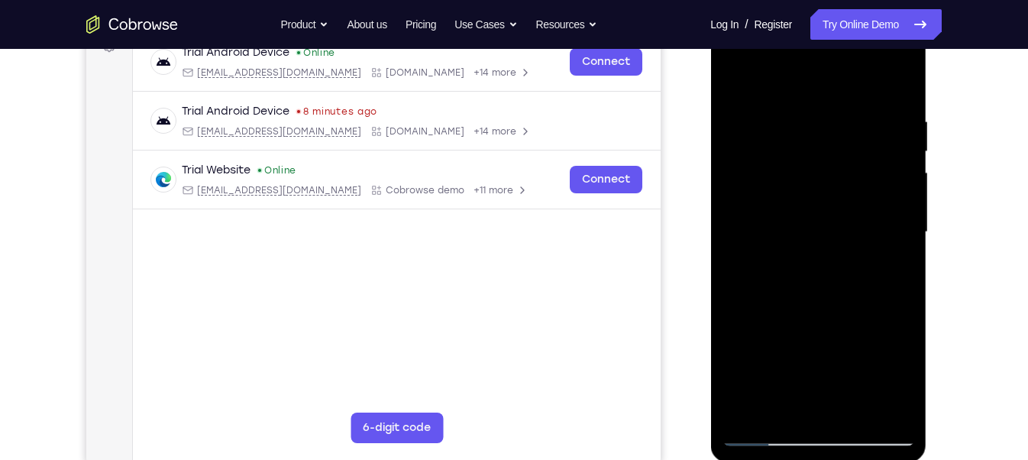
click at [905, 176] on div at bounding box center [818, 232] width 192 height 428
click at [903, 177] on div at bounding box center [818, 232] width 192 height 428
click at [899, 82] on div at bounding box center [818, 232] width 192 height 428
drag, startPoint x: 893, startPoint y: 102, endPoint x: 770, endPoint y: 115, distance: 124.4
click at [770, 115] on div at bounding box center [818, 232] width 192 height 428
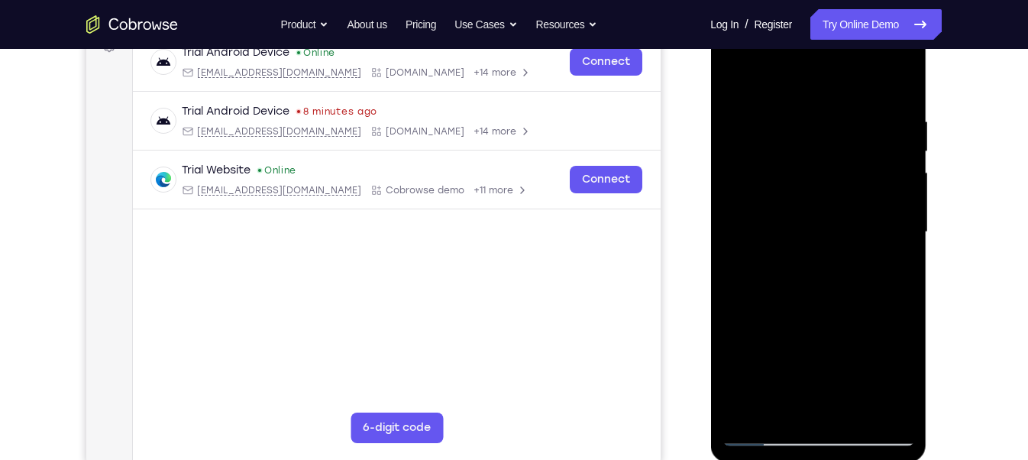
drag, startPoint x: 882, startPoint y: 118, endPoint x: 723, endPoint y: 120, distance: 158.8
click at [723, 120] on div at bounding box center [818, 232] width 192 height 428
drag, startPoint x: 867, startPoint y: 124, endPoint x: 709, endPoint y: 131, distance: 159.0
click at [710, 131] on html "Online web based iOS Simulators and Android Emulators. Run iPhone, iPad, Mobile…" at bounding box center [819, 236] width 218 height 458
drag, startPoint x: 870, startPoint y: 117, endPoint x: 724, endPoint y: 130, distance: 146.4
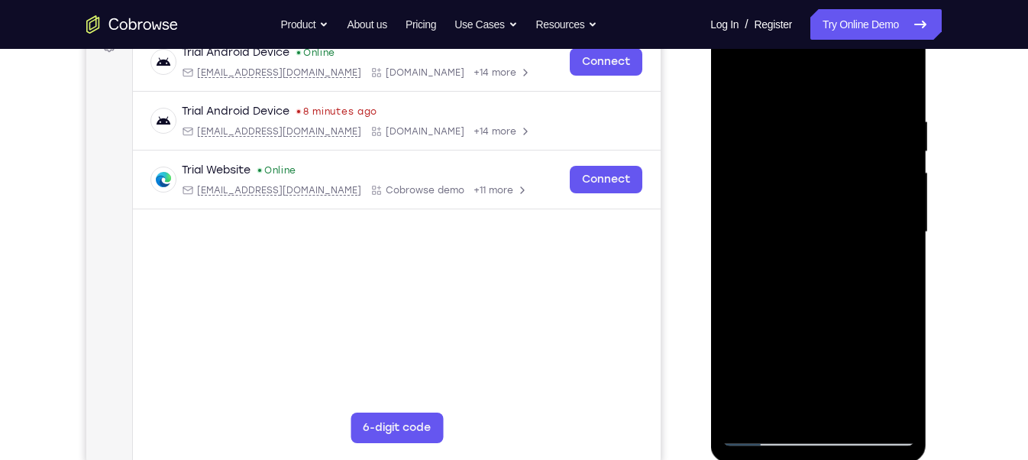
click at [724, 130] on div at bounding box center [818, 232] width 192 height 428
drag, startPoint x: 877, startPoint y: 118, endPoint x: 754, endPoint y: 117, distance: 122.9
click at [754, 117] on div at bounding box center [818, 232] width 192 height 428
drag, startPoint x: 898, startPoint y: 115, endPoint x: 750, endPoint y: 109, distance: 148.2
click at [750, 109] on div at bounding box center [818, 232] width 192 height 428
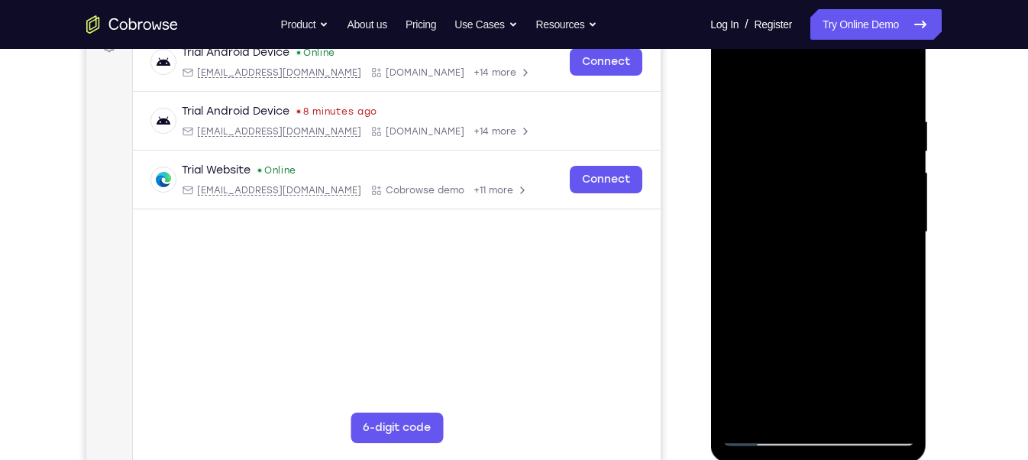
drag, startPoint x: 904, startPoint y: 124, endPoint x: 721, endPoint y: 105, distance: 184.3
click at [721, 105] on div at bounding box center [818, 234] width 216 height 455
drag, startPoint x: 902, startPoint y: 121, endPoint x: 770, endPoint y: 119, distance: 132.1
click at [770, 119] on div at bounding box center [818, 232] width 192 height 428
click at [802, 115] on div at bounding box center [818, 232] width 192 height 428
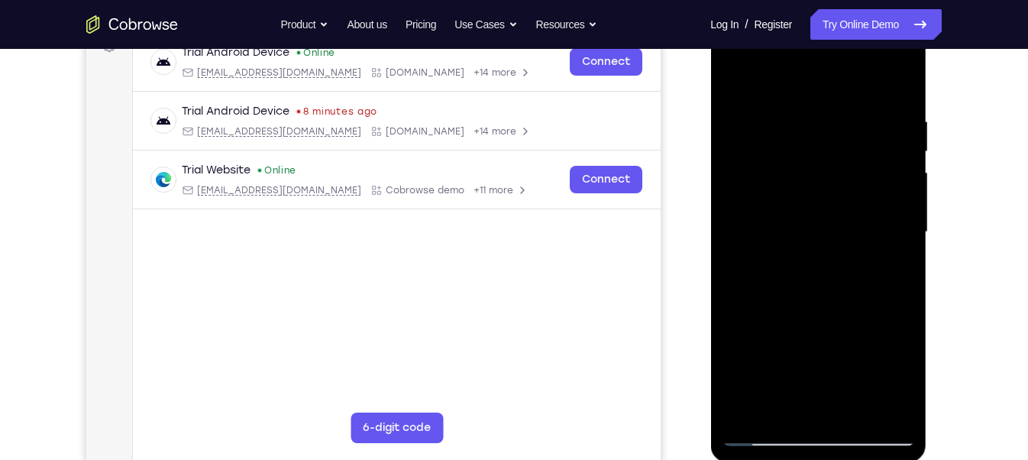
click at [900, 85] on div at bounding box center [818, 232] width 192 height 428
drag, startPoint x: 892, startPoint y: 118, endPoint x: 767, endPoint y: 128, distance: 125.6
click at [767, 128] on div at bounding box center [818, 232] width 192 height 428
drag, startPoint x: 891, startPoint y: 113, endPoint x: 763, endPoint y: 118, distance: 128.4
click at [763, 118] on div at bounding box center [818, 232] width 192 height 428
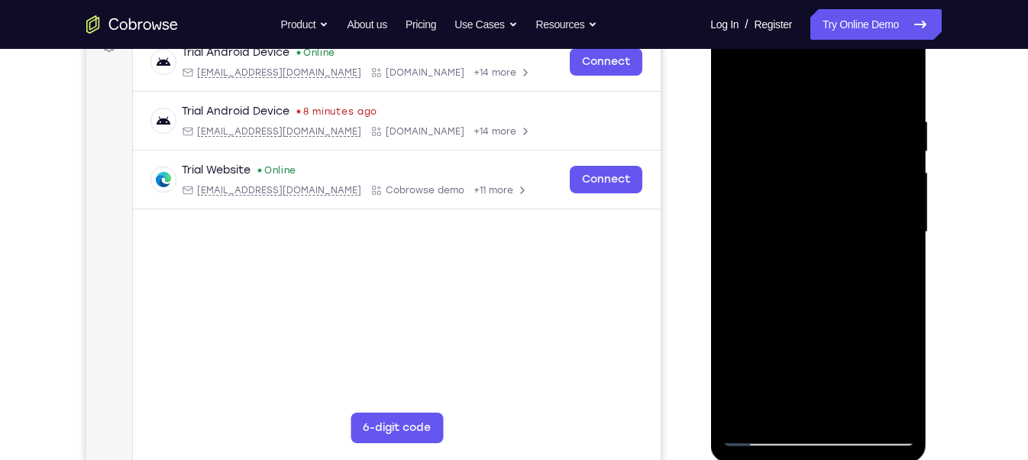
drag, startPoint x: 889, startPoint y: 115, endPoint x: 757, endPoint y: 111, distance: 132.9
click at [757, 111] on div at bounding box center [818, 232] width 192 height 428
drag, startPoint x: 887, startPoint y: 121, endPoint x: 748, endPoint y: 127, distance: 139.1
click at [748, 127] on div at bounding box center [818, 232] width 192 height 428
drag, startPoint x: 883, startPoint y: 118, endPoint x: 730, endPoint y: 126, distance: 153.7
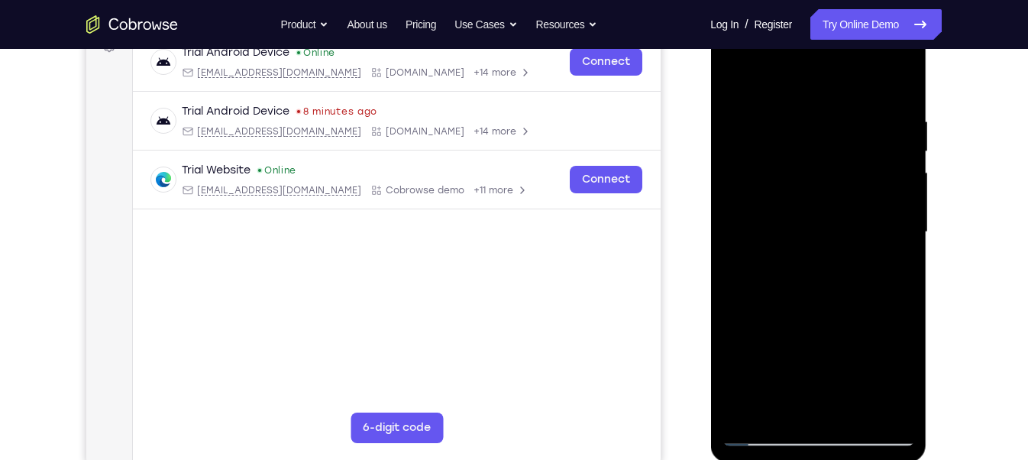
click at [730, 126] on div at bounding box center [818, 232] width 192 height 428
drag, startPoint x: 872, startPoint y: 121, endPoint x: 756, endPoint y: 116, distance: 116.1
click at [756, 116] on div at bounding box center [818, 232] width 192 height 428
click at [776, 108] on div at bounding box center [818, 232] width 192 height 428
click at [891, 147] on div at bounding box center [818, 232] width 192 height 428
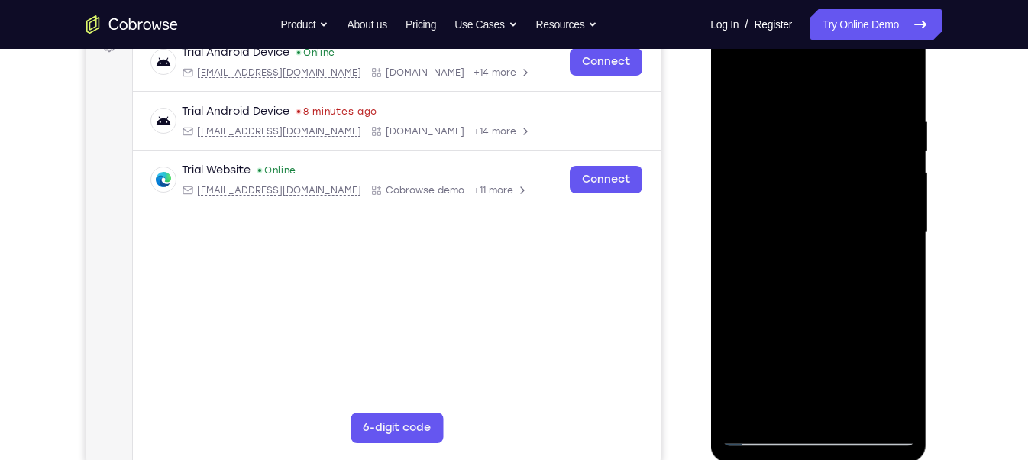
click at [902, 200] on div at bounding box center [818, 232] width 192 height 428
click at [895, 87] on div at bounding box center [818, 232] width 192 height 428
drag, startPoint x: 853, startPoint y: 405, endPoint x: 853, endPoint y: 419, distance: 13.7
drag, startPoint x: 143, startPoint y: 412, endPoint x: 709, endPoint y: 391, distance: 566.9
drag, startPoint x: 796, startPoint y: 344, endPoint x: 615, endPoint y: 399, distance: 188.4
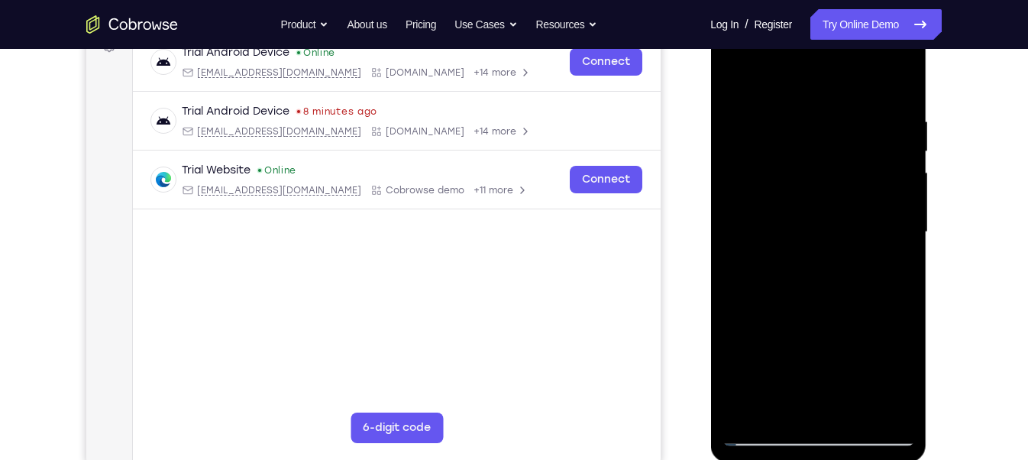
drag, startPoint x: 1239, startPoint y: 453, endPoint x: 802, endPoint y: 404, distance: 440.2
